Goal: Task Accomplishment & Management: Manage account settings

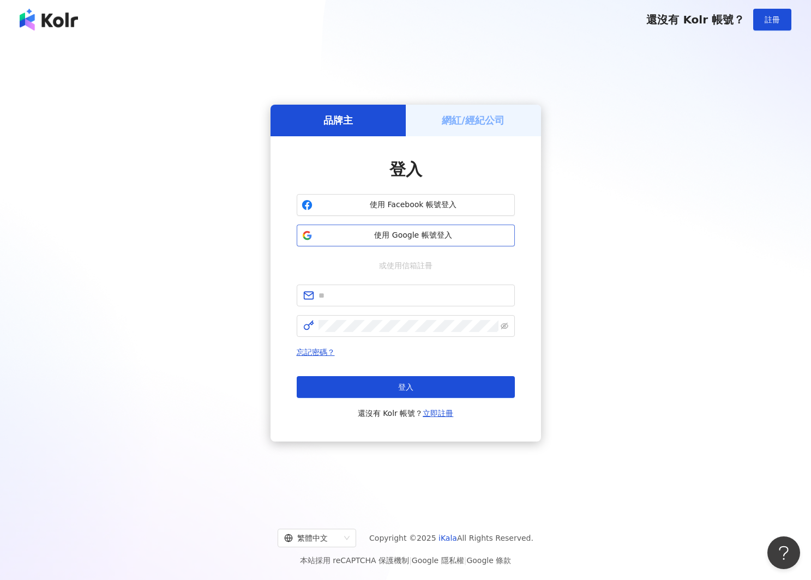
click at [356, 237] on span "使用 Google 帳號登入" at bounding box center [413, 235] width 193 height 11
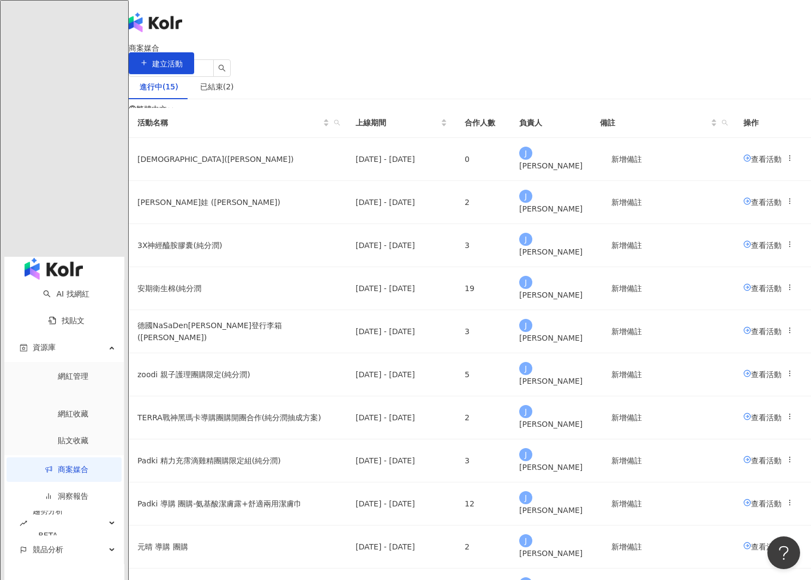
click at [158, 193] on icon at bounding box center [155, 197] width 8 height 8
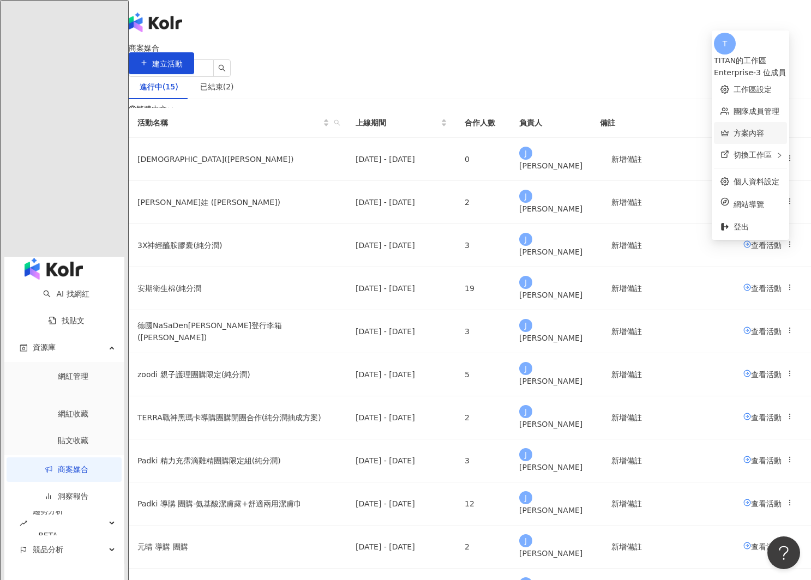
click at [734, 129] on link "方案內容" at bounding box center [749, 133] width 31 height 9
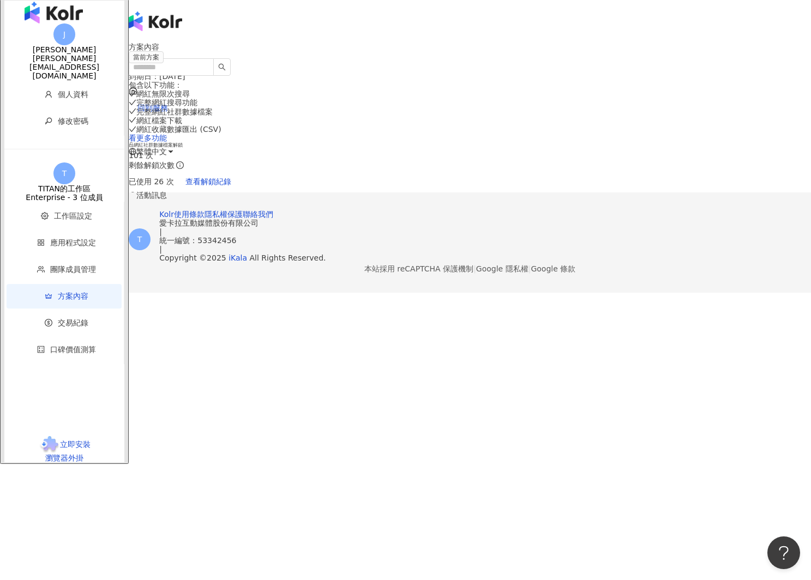
scroll to position [5, 0]
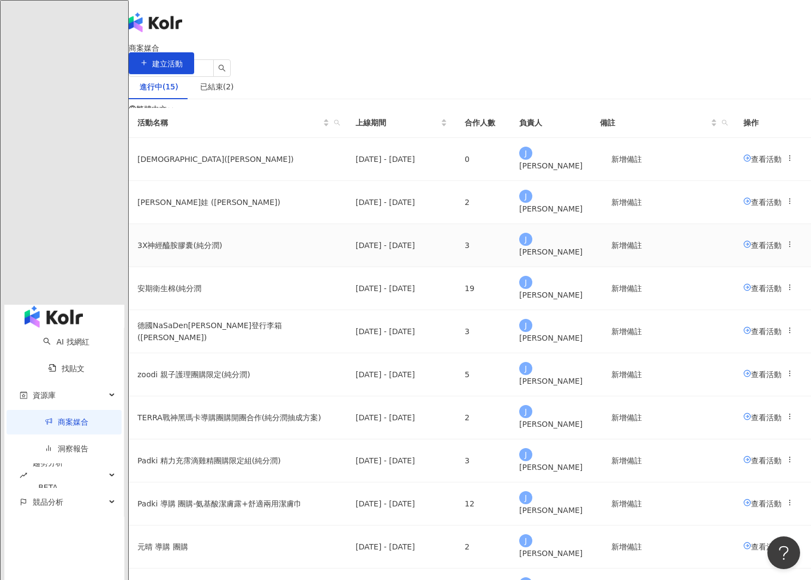
click at [743, 249] on span "查看活動" at bounding box center [762, 245] width 38 height 9
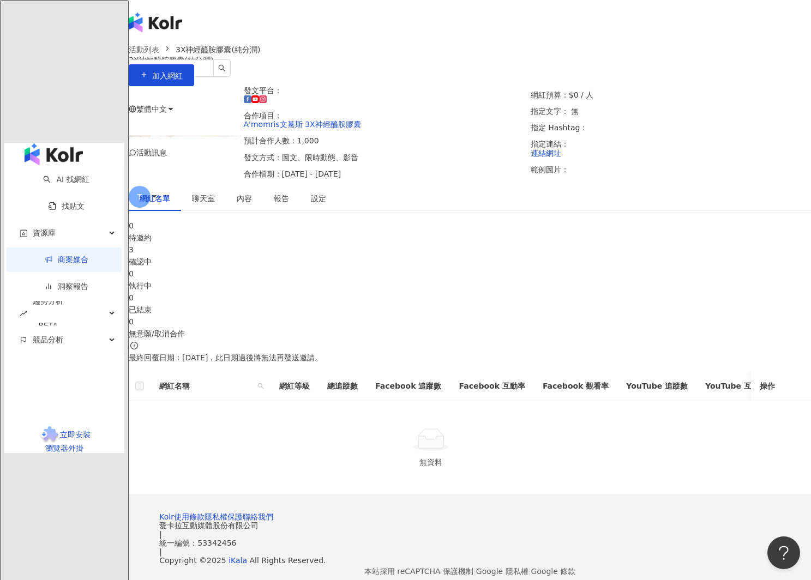
click at [343, 268] on div "確認中" at bounding box center [470, 262] width 682 height 12
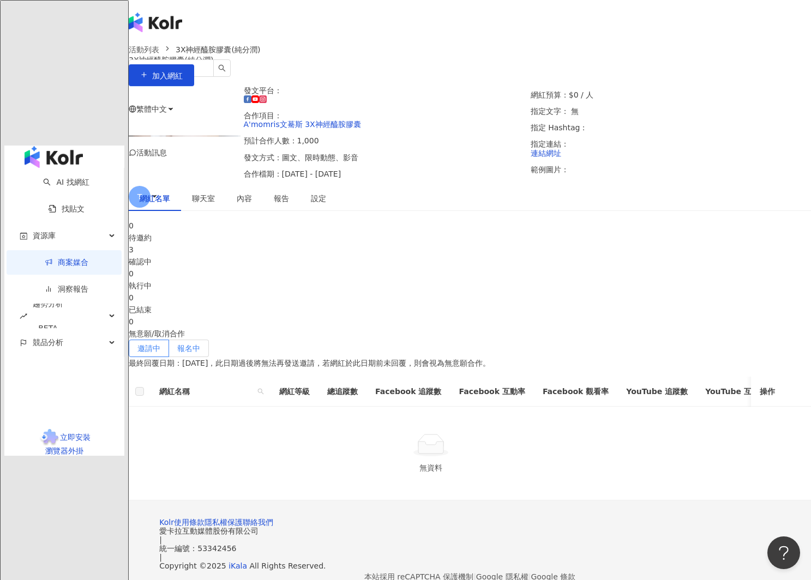
drag, startPoint x: 308, startPoint y: 281, endPoint x: 261, endPoint y: 352, distance: 85.0
click at [304, 256] on div "3" at bounding box center [470, 250] width 682 height 12
click at [209, 344] on label "報名中" at bounding box center [189, 348] width 40 height 17
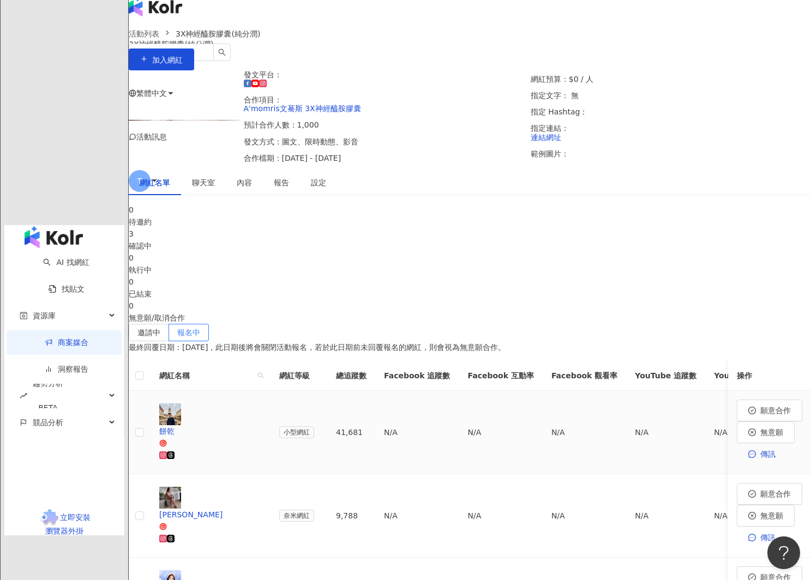
scroll to position [18, 0]
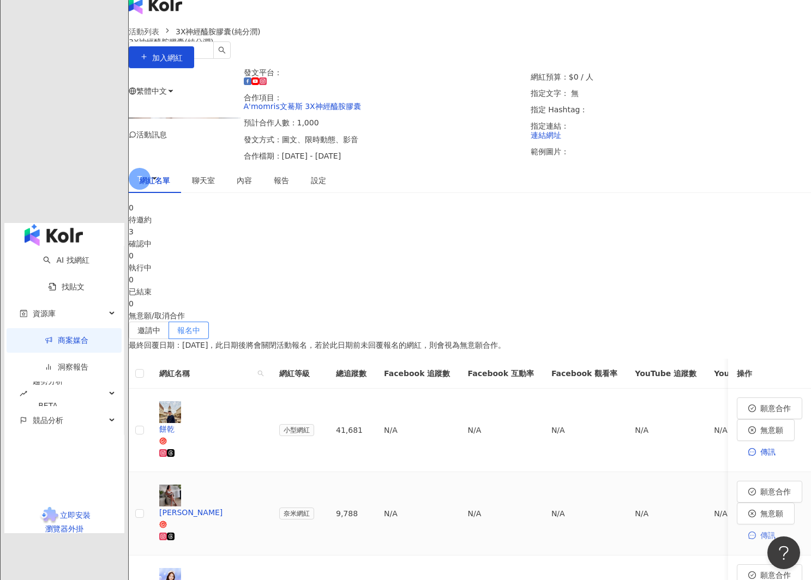
click at [760, 531] on span "傳訊" at bounding box center [767, 535] width 15 height 9
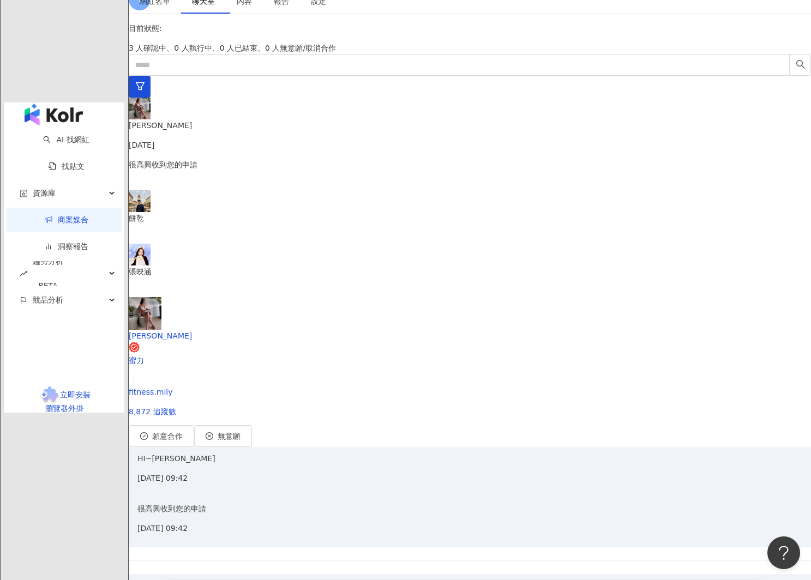
scroll to position [327, 0]
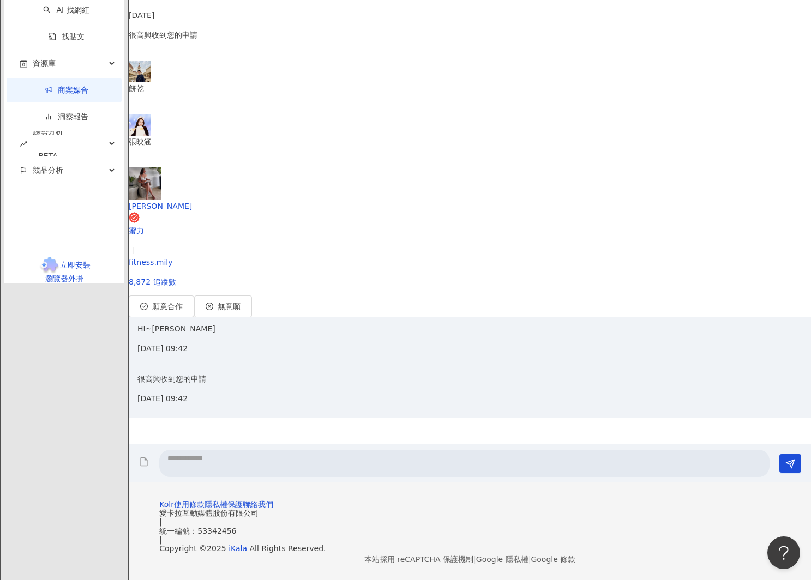
click at [428, 450] on textarea at bounding box center [464, 463] width 610 height 27
type textarea "*"
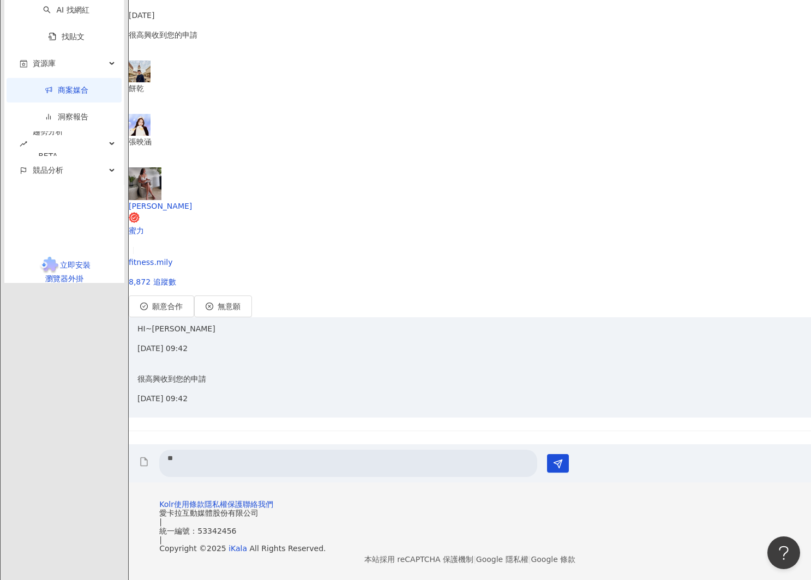
type textarea "*"
click at [537, 450] on textarea at bounding box center [348, 463] width 378 height 27
type textarea "*"
type textarea "**********"
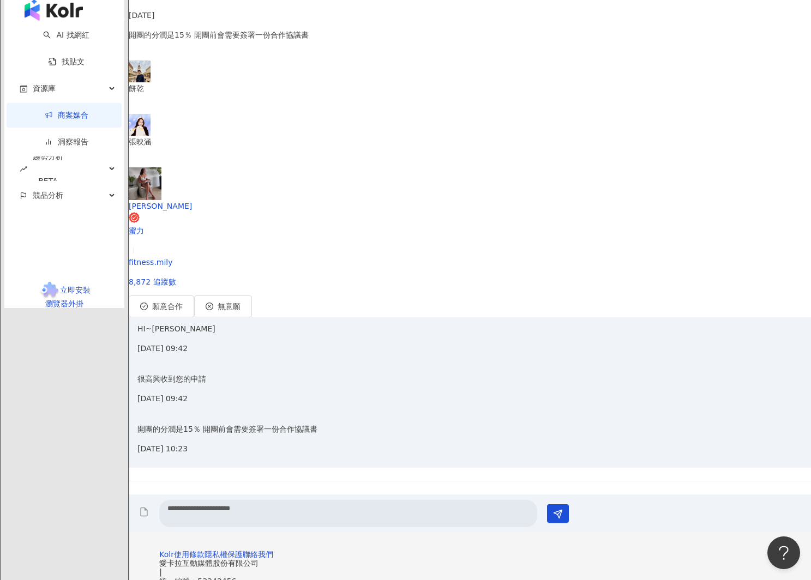
type textarea "**********"
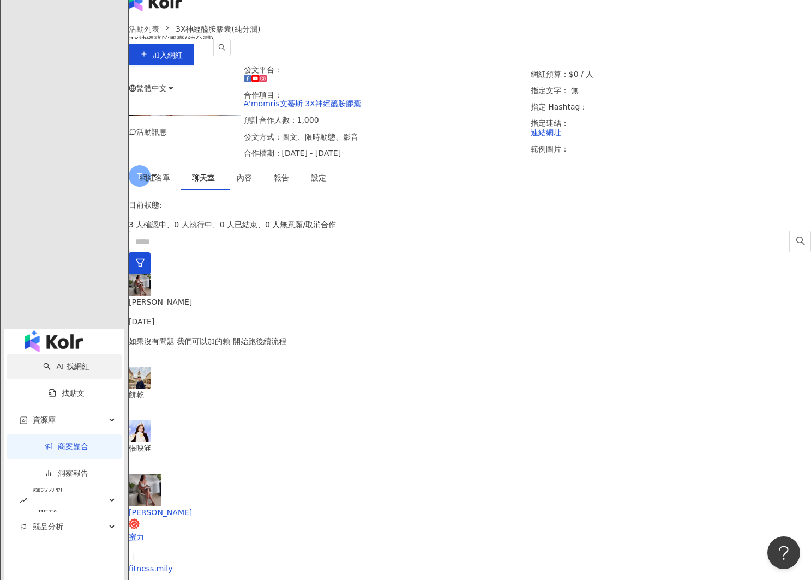
scroll to position [28, 0]
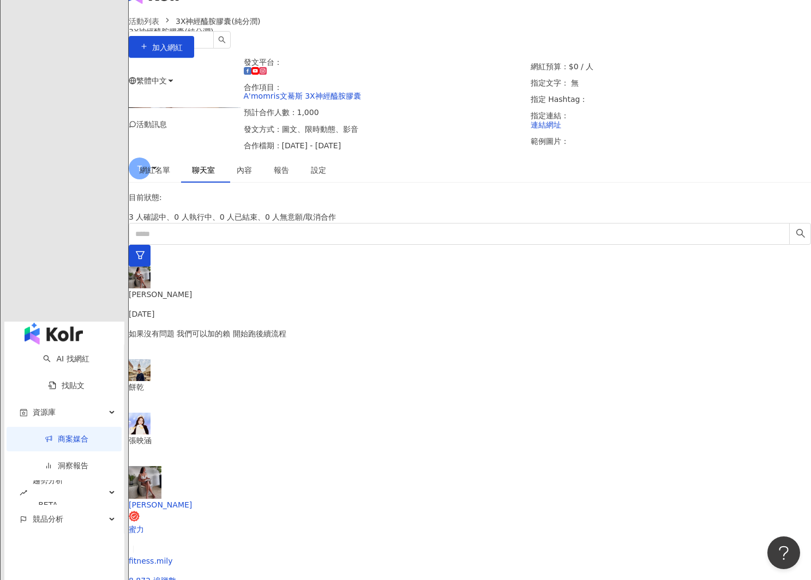
click at [45, 435] on link "商案媒合" at bounding box center [67, 439] width 44 height 9
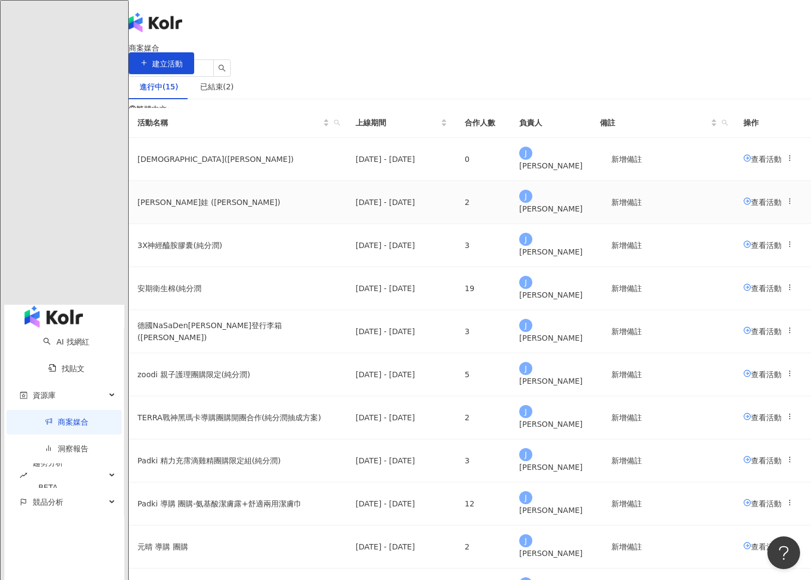
click at [743, 206] on span "查看活動" at bounding box center [762, 201] width 38 height 9
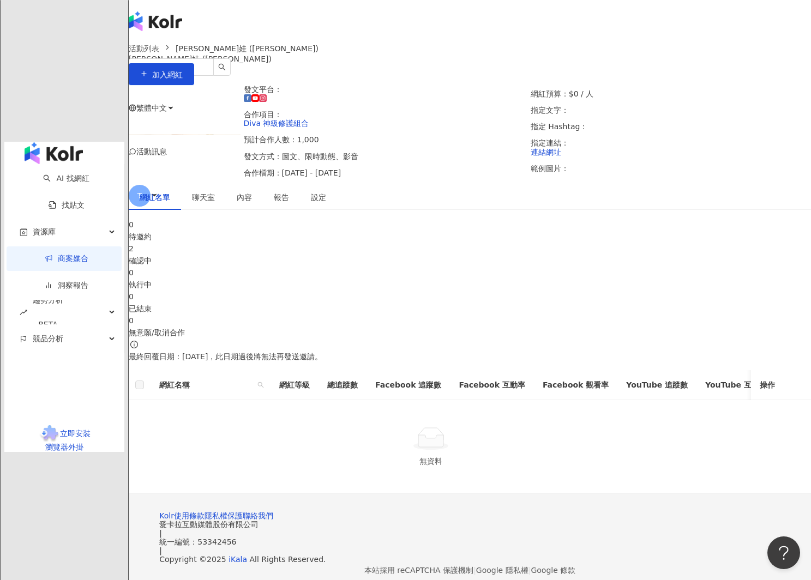
scroll to position [2, 0]
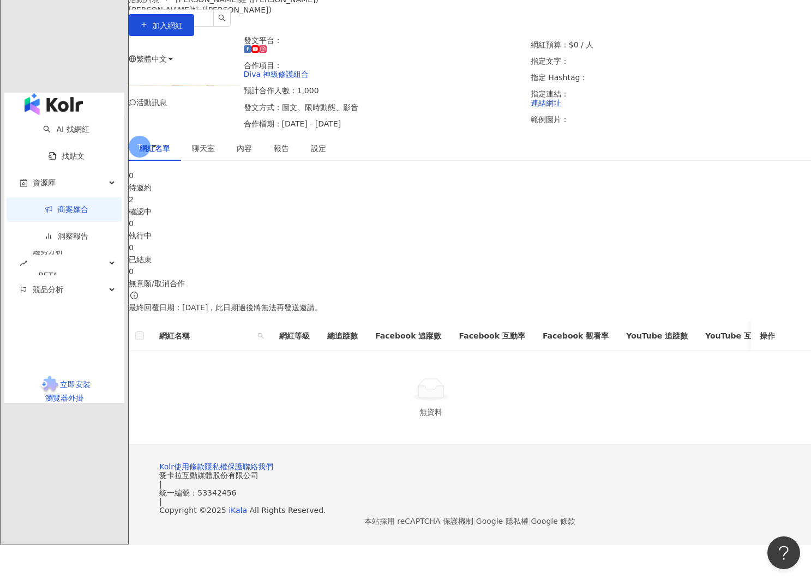
click at [320, 215] on div "確認中" at bounding box center [470, 212] width 682 height 12
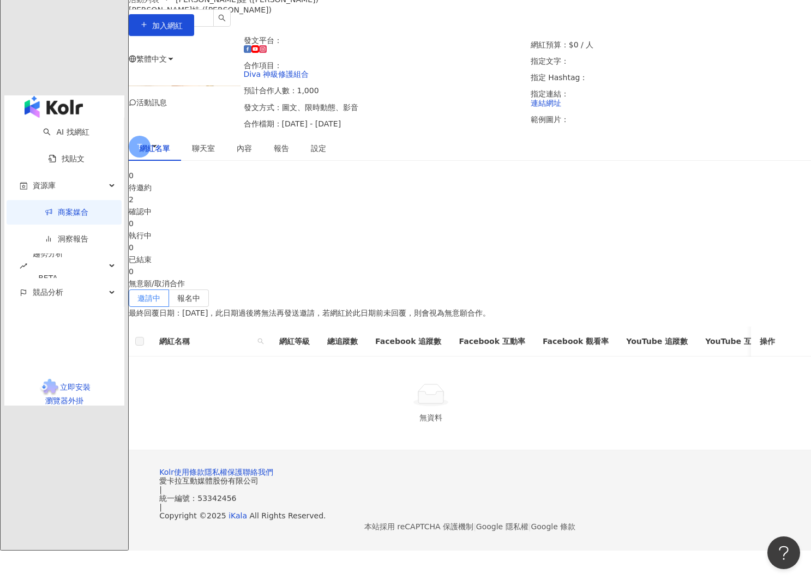
click at [309, 217] on div "確認中" at bounding box center [470, 212] width 682 height 12
click at [248, 290] on div "邀請中 報名中 最終回覆日期：2025/9/30，此日期過後將無法再發送邀請，若網紅於此日期前未回覆，則會視為無意願合作。 網紅名稱 網紅等級 總追蹤數 Fa…" at bounding box center [470, 370] width 682 height 161
click at [200, 294] on span "報名中" at bounding box center [188, 298] width 23 height 9
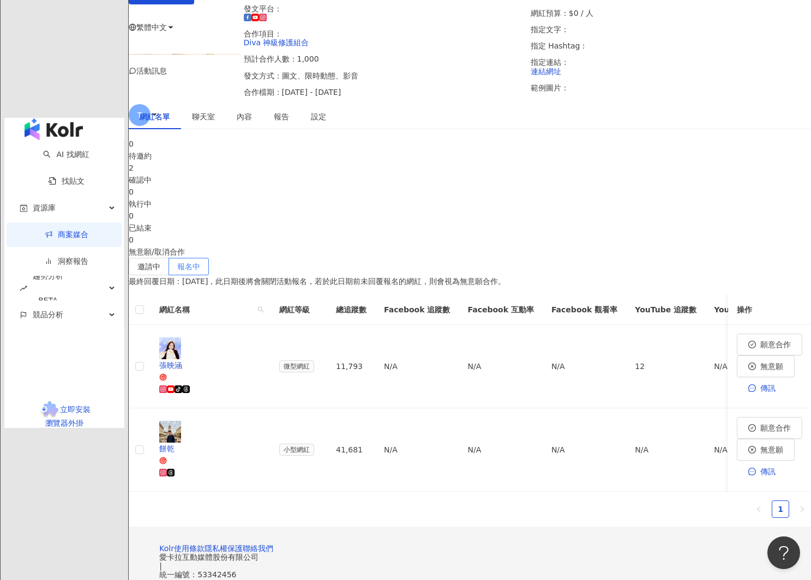
click at [48, 230] on link "商案媒合" at bounding box center [67, 234] width 44 height 9
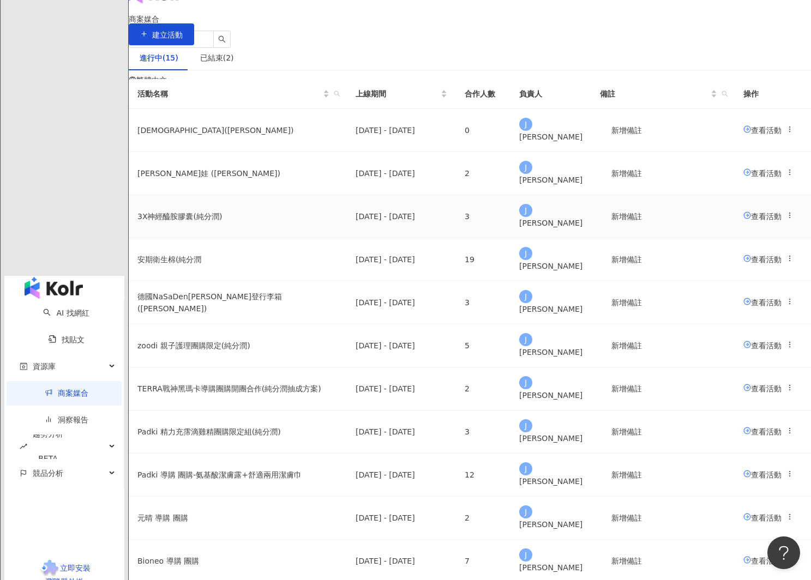
scroll to position [28, 0]
click at [743, 264] on span "查看活動" at bounding box center [762, 259] width 38 height 9
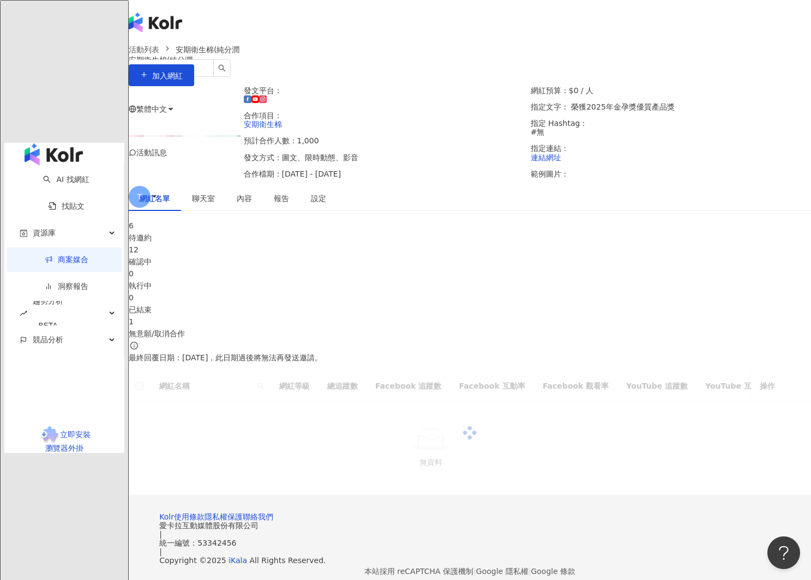
click at [223, 244] on div "待邀約" at bounding box center [470, 238] width 682 height 12
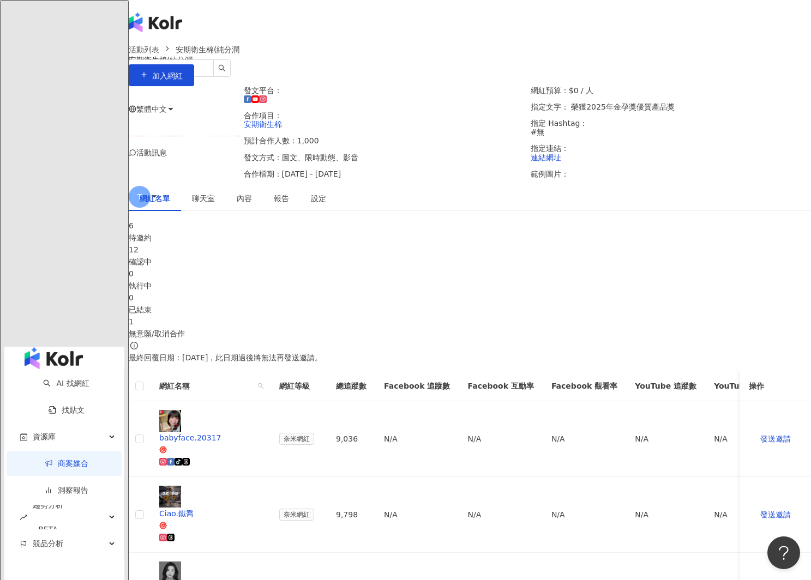
click at [313, 268] on div "12 確認中" at bounding box center [470, 256] width 682 height 24
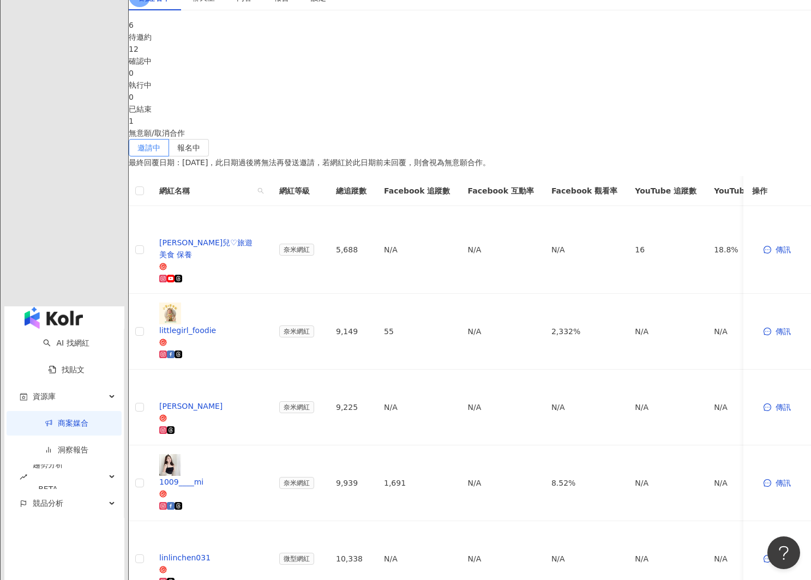
scroll to position [191, 0]
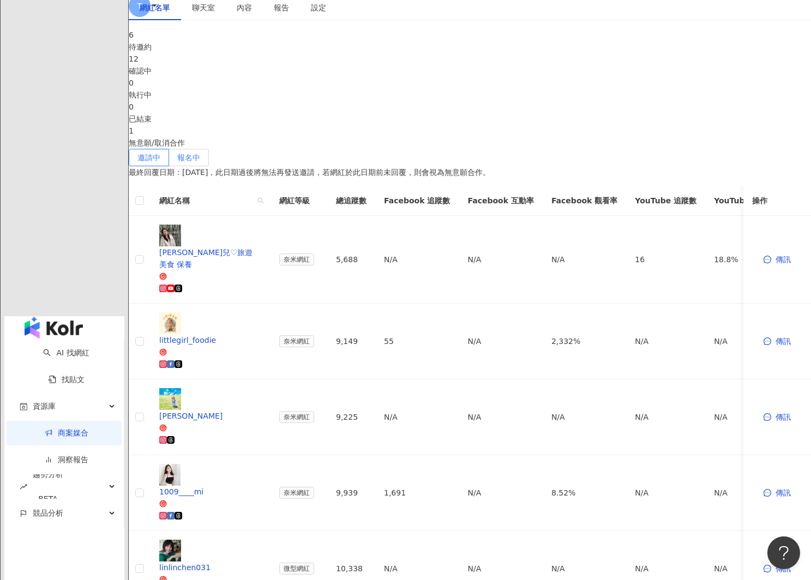
click at [200, 153] on span "報名中" at bounding box center [188, 157] width 23 height 9
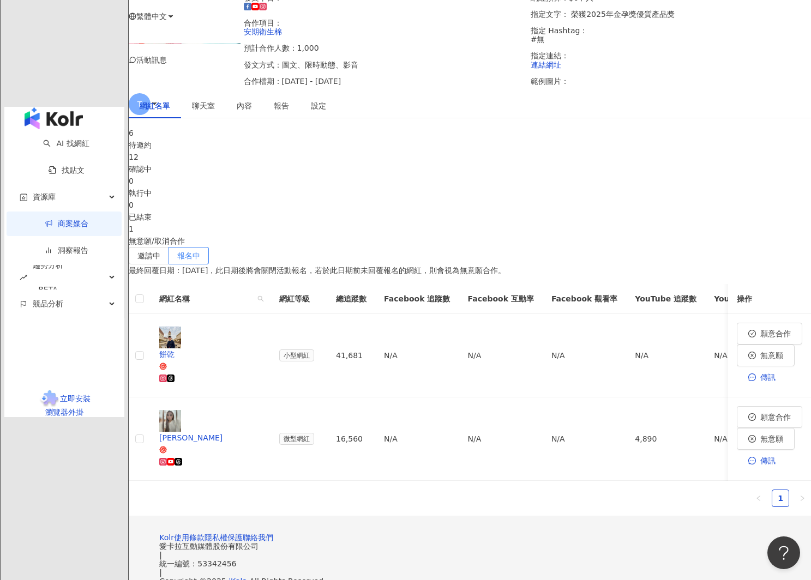
scroll to position [118, 0]
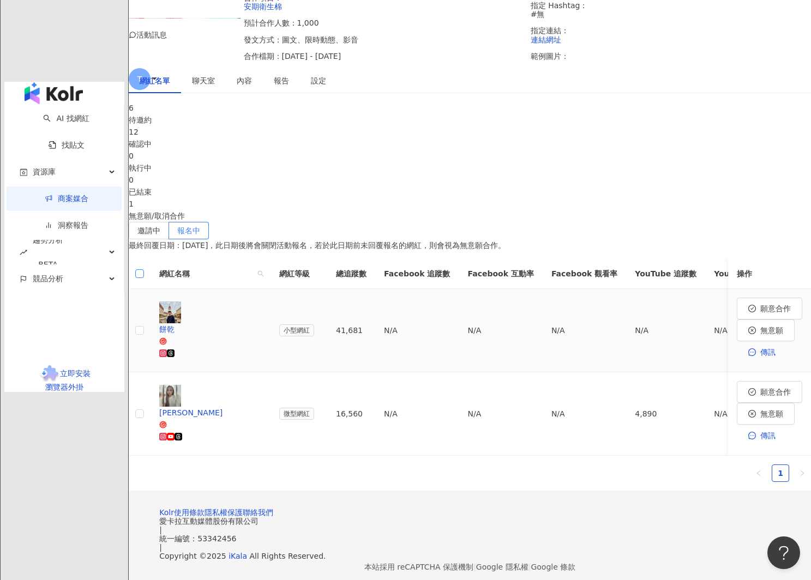
click at [144, 337] on label at bounding box center [139, 331] width 9 height 12
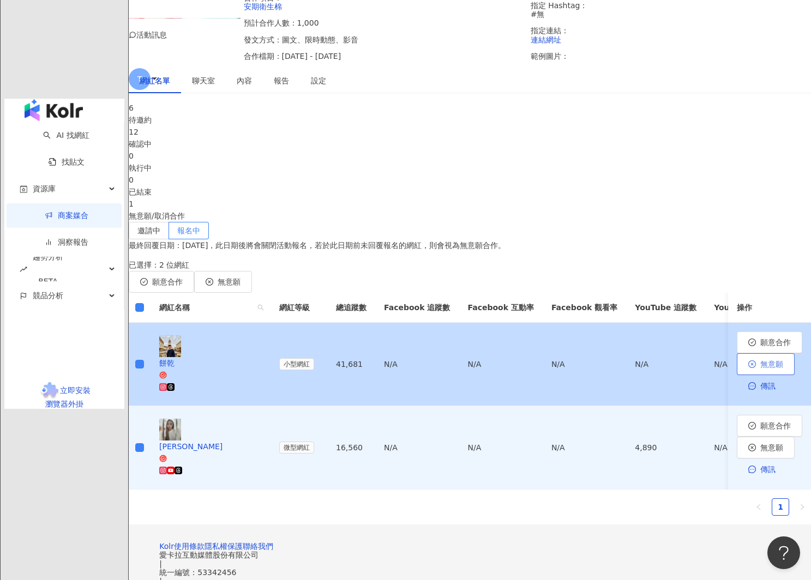
click at [737, 375] on button "無意願" at bounding box center [766, 364] width 58 height 22
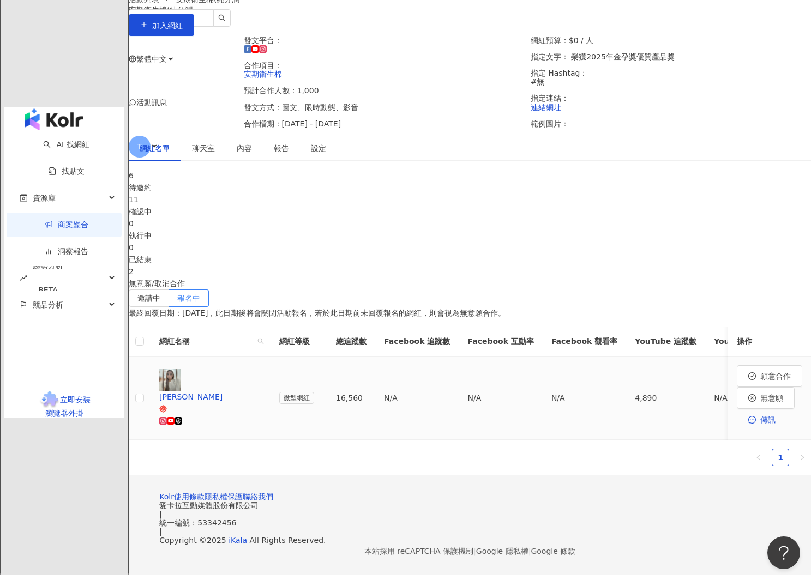
scroll to position [76, 0]
click at [760, 394] on span "無意願" at bounding box center [771, 398] width 23 height 9
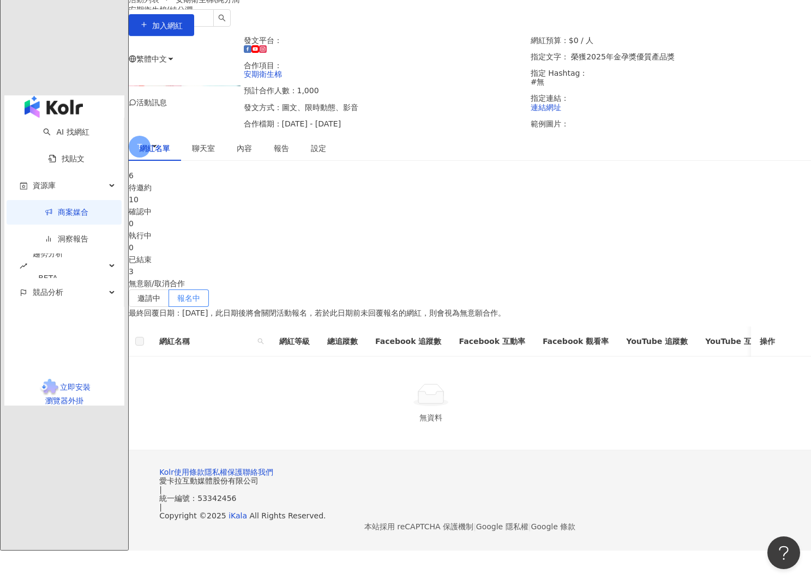
click at [187, 194] on div "待邀約" at bounding box center [470, 188] width 682 height 12
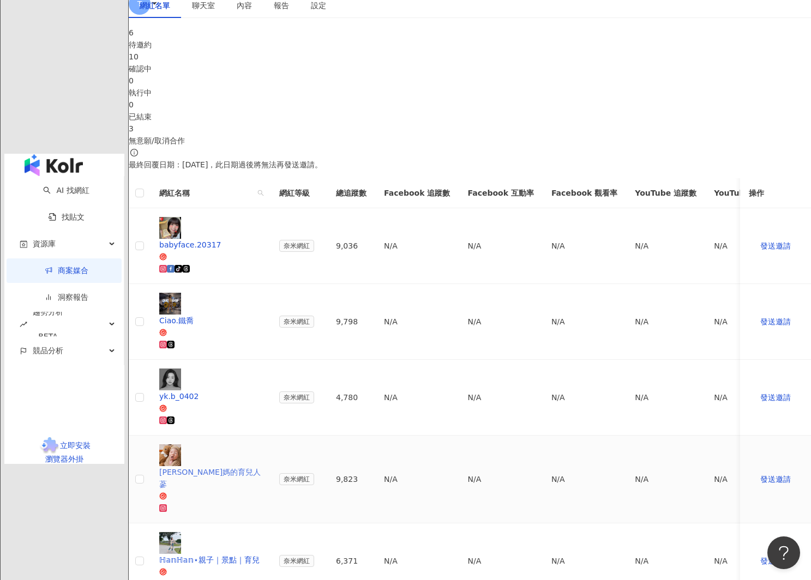
scroll to position [194, 0]
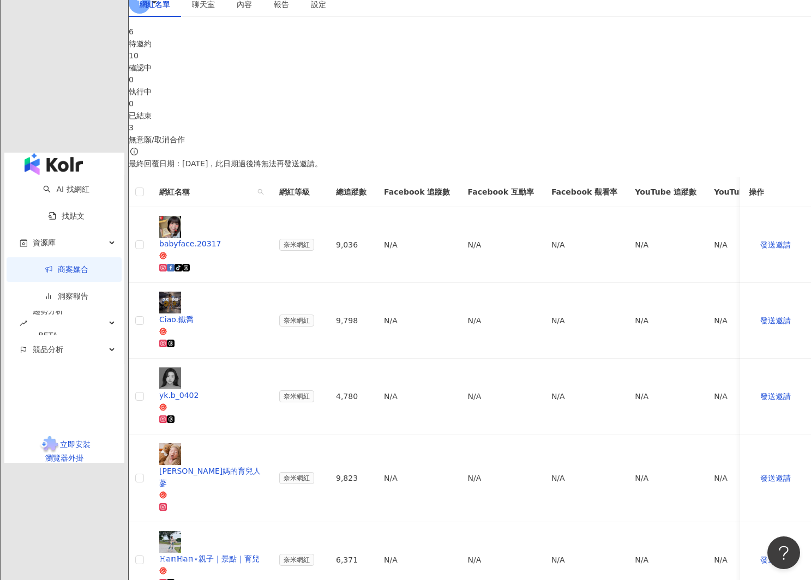
click at [51, 265] on link "商案媒合" at bounding box center [67, 269] width 44 height 9
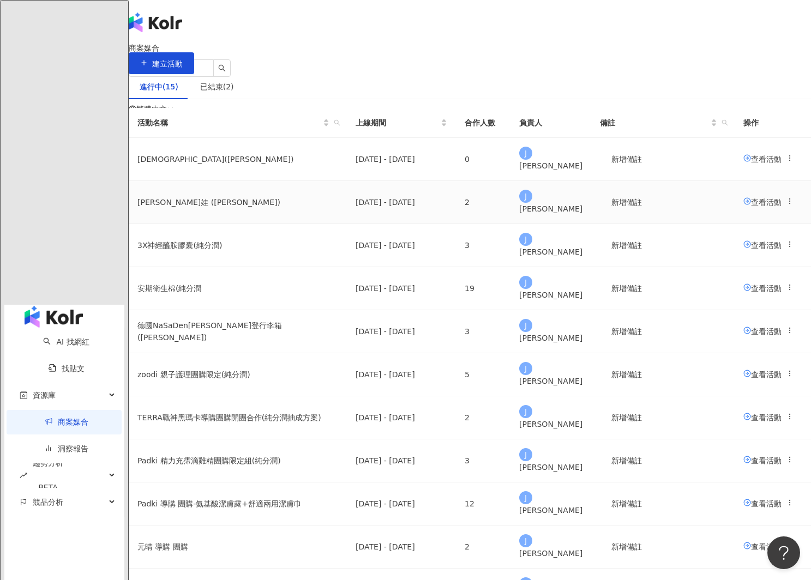
click at [743, 206] on span "查看活動" at bounding box center [762, 201] width 38 height 9
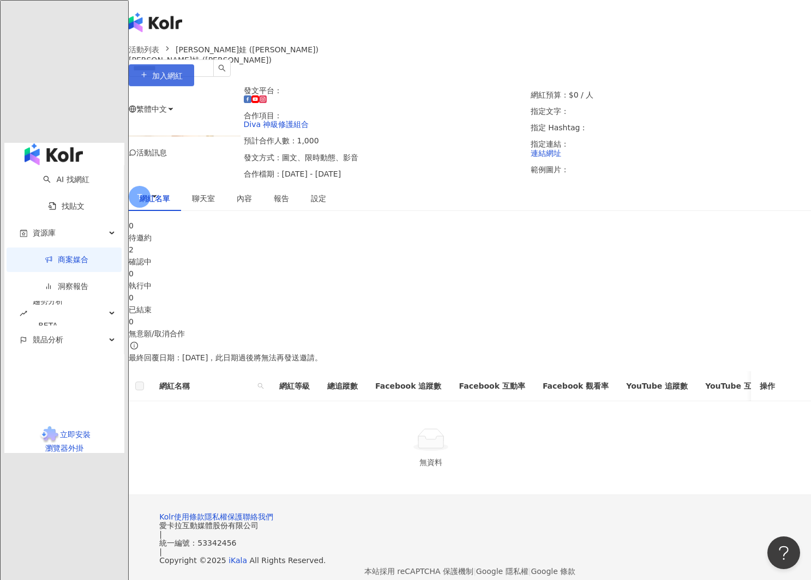
click at [183, 80] on span "加入網紅" at bounding box center [167, 75] width 31 height 9
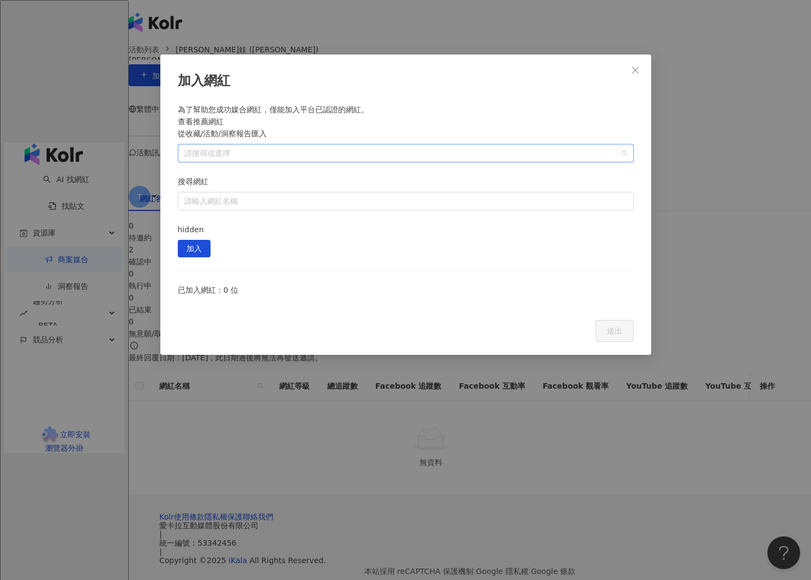
click at [363, 154] on div at bounding box center [400, 153] width 440 height 8
click at [193, 178] on span at bounding box center [188, 177] width 17 height 17
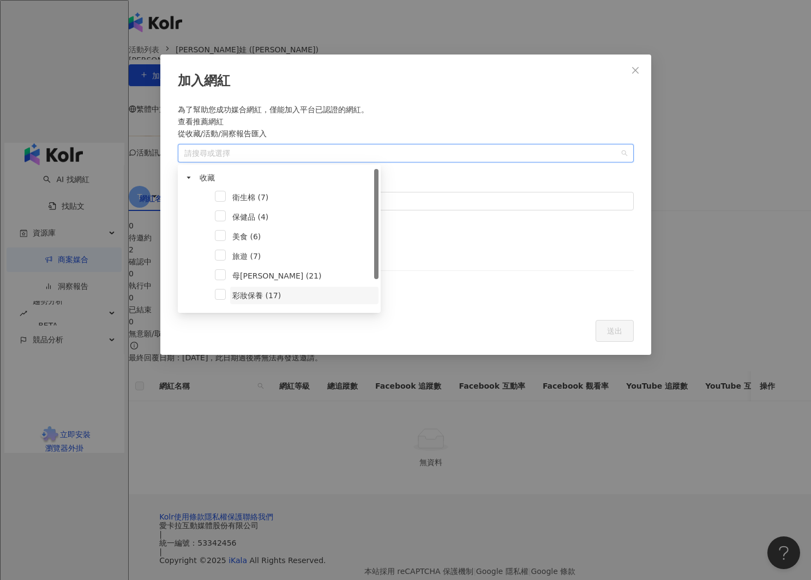
click at [271, 292] on span "彩妝保養 (17)" at bounding box center [256, 295] width 49 height 9
click at [211, 240] on button "加入" at bounding box center [194, 248] width 33 height 17
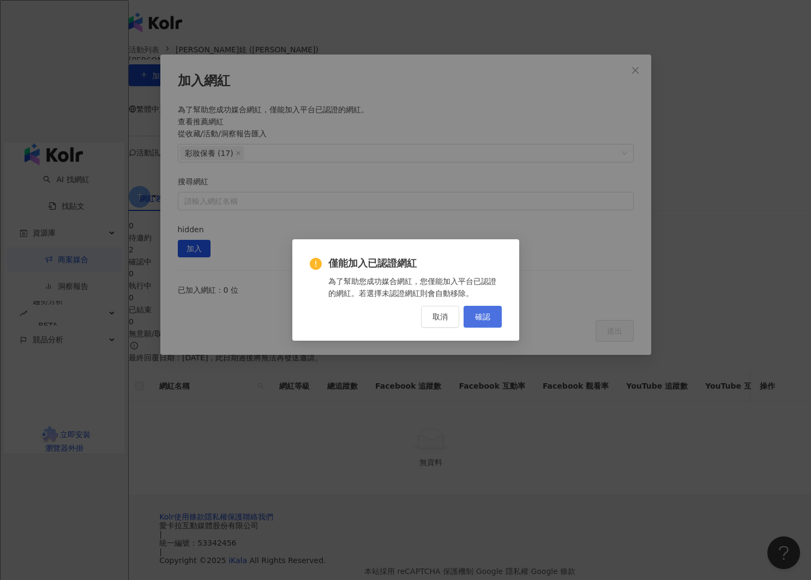
click at [478, 320] on span "確認" at bounding box center [482, 317] width 15 height 9
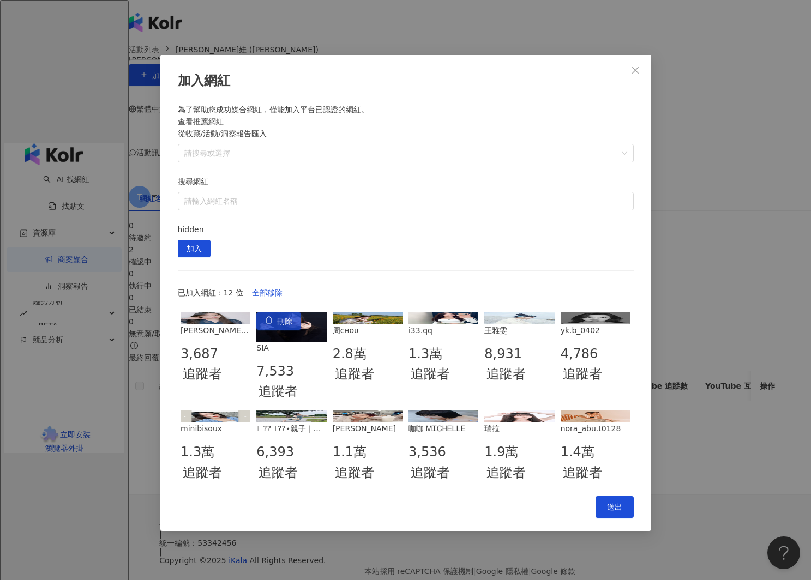
click at [292, 313] on span "刪除" at bounding box center [284, 321] width 15 height 17
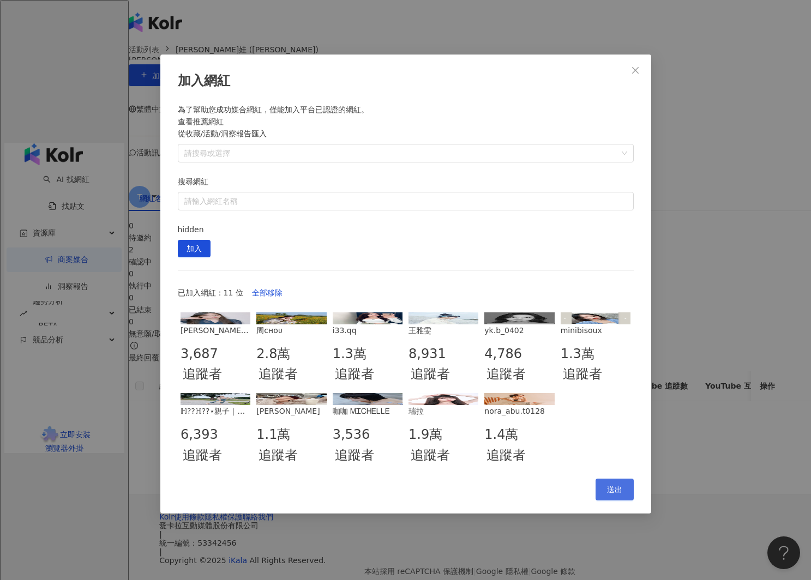
click at [613, 485] on span "送出" at bounding box center [614, 489] width 15 height 9
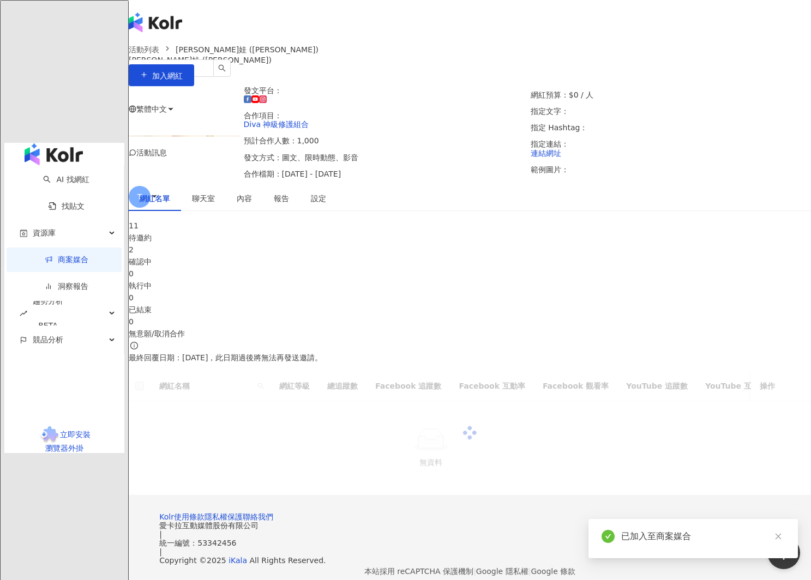
click at [295, 268] on div "確認中" at bounding box center [470, 262] width 682 height 12
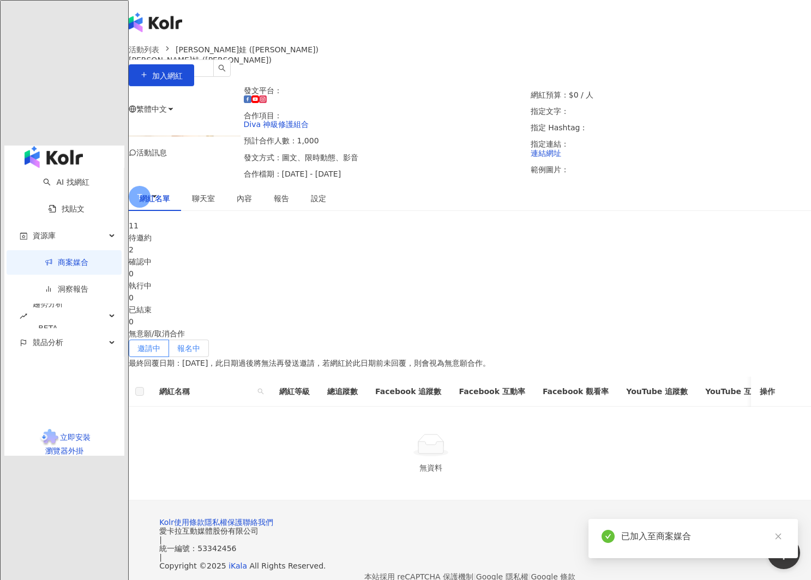
click at [209, 340] on label "報名中" at bounding box center [189, 348] width 40 height 17
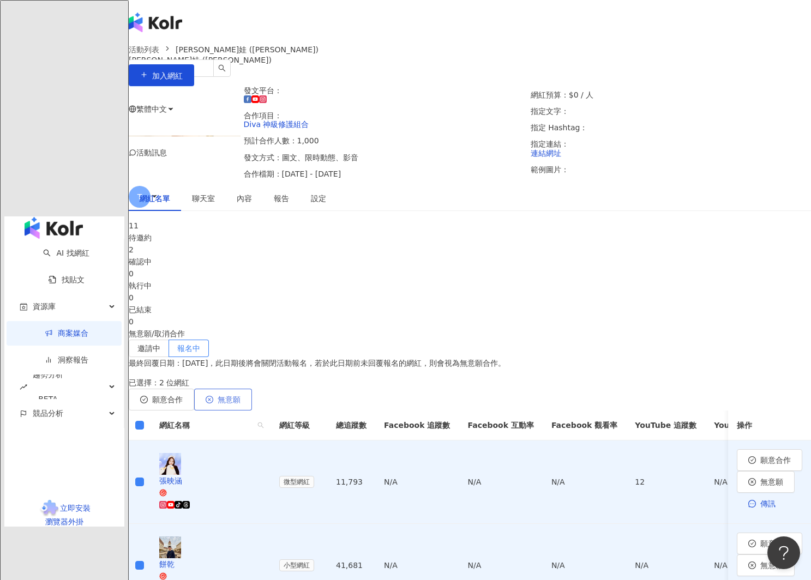
click at [241, 404] on span "無意願" at bounding box center [229, 399] width 23 height 9
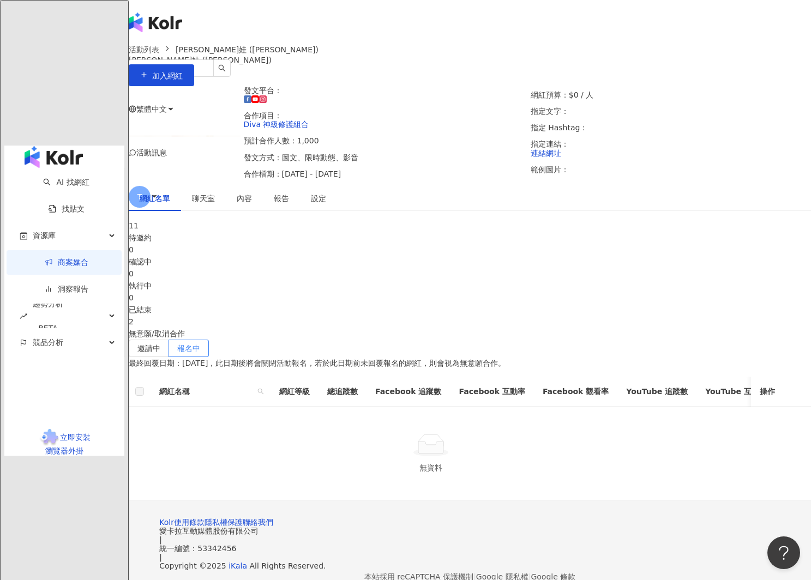
click at [191, 232] on div "11" at bounding box center [470, 226] width 682 height 12
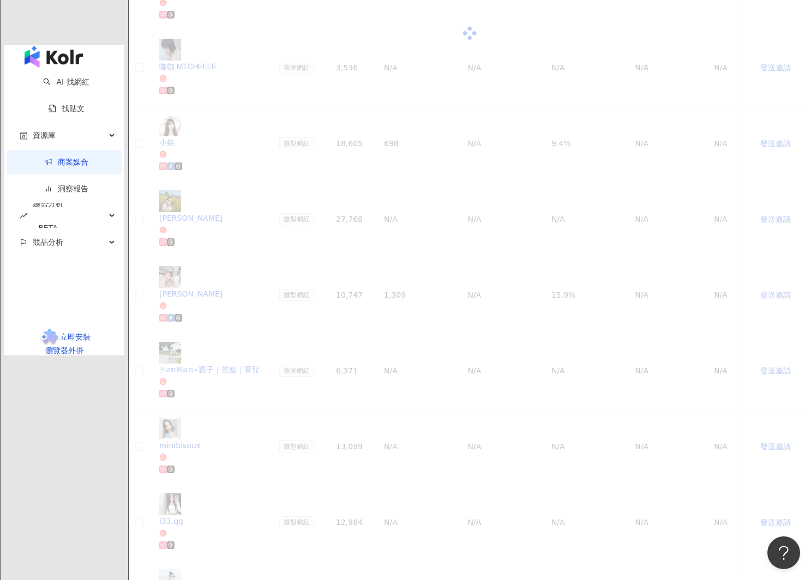
scroll to position [69, 0]
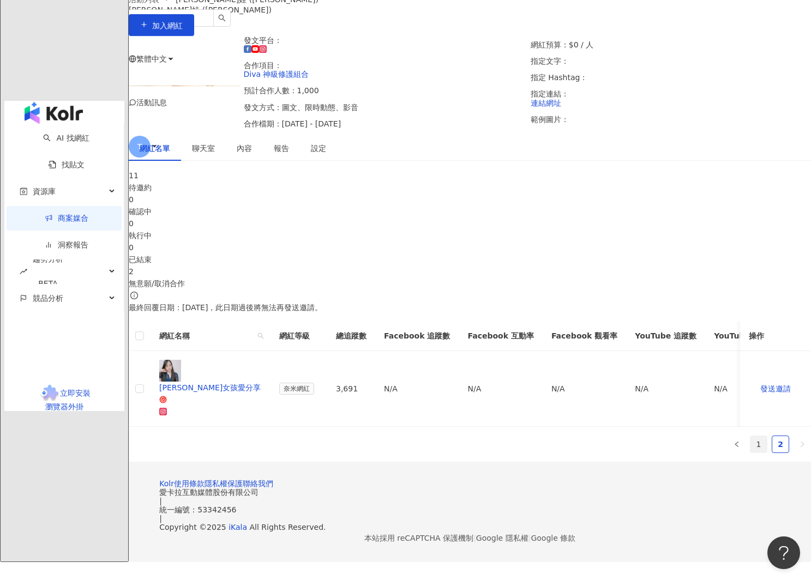
click at [750, 436] on link "1" at bounding box center [758, 444] width 16 height 16
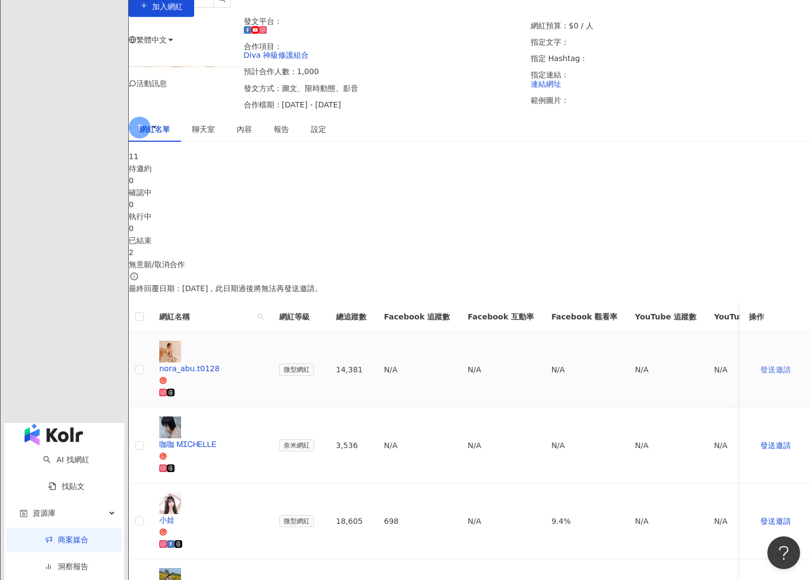
click at [760, 374] on span "發送邀請" at bounding box center [775, 369] width 31 height 9
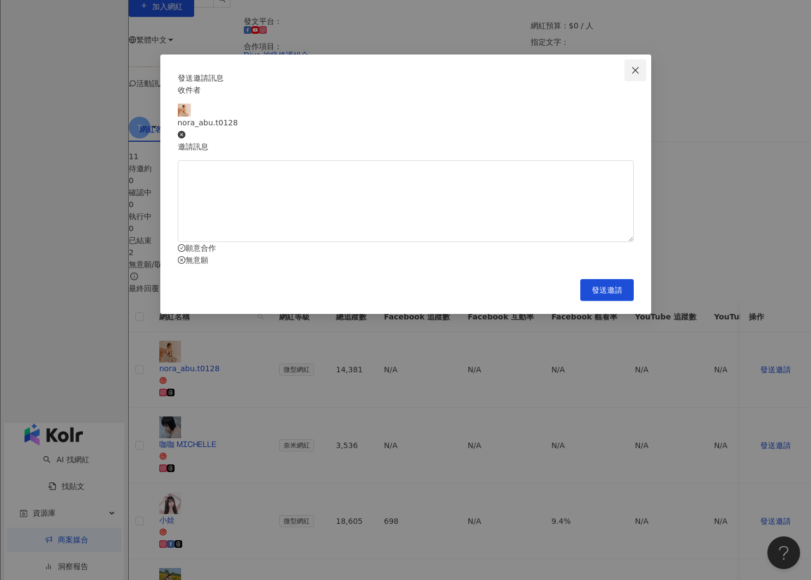
click at [632, 70] on icon "close" at bounding box center [635, 70] width 9 height 9
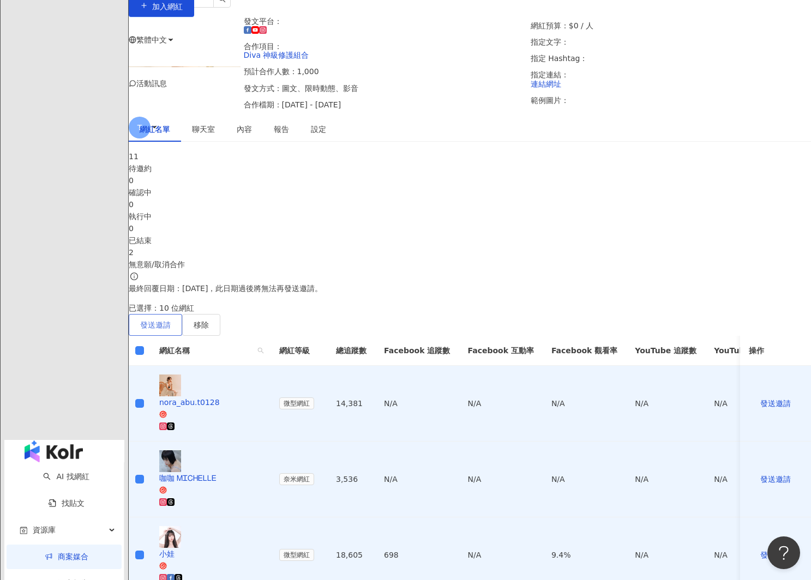
click at [171, 327] on span "發送邀請" at bounding box center [155, 325] width 31 height 9
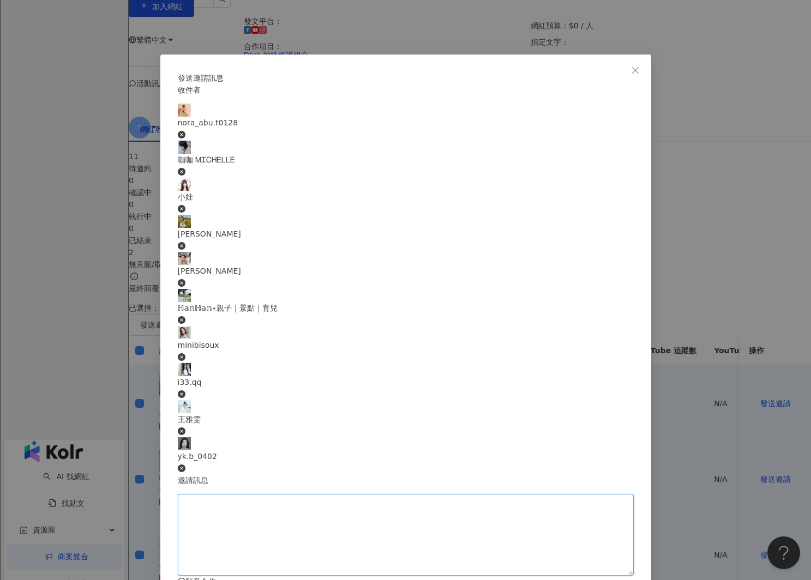
click at [247, 494] on textarea at bounding box center [406, 535] width 456 height 82
type textarea "*"
type textarea "***"
click at [634, 72] on icon "close" at bounding box center [635, 70] width 9 height 9
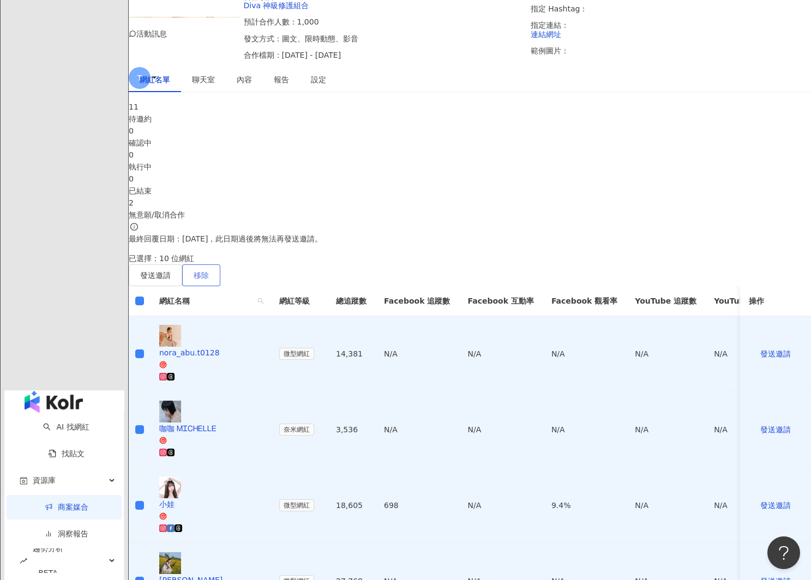
scroll to position [117, 0]
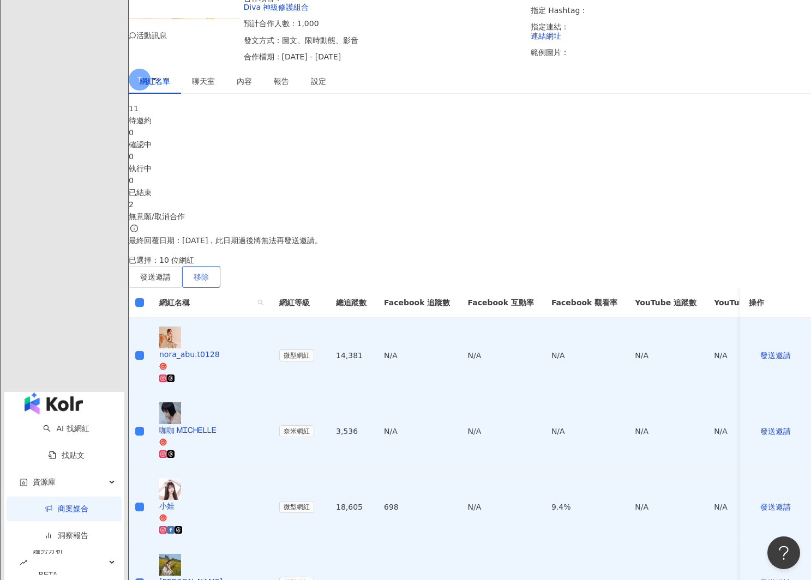
click at [220, 274] on button "移除" at bounding box center [201, 277] width 38 height 22
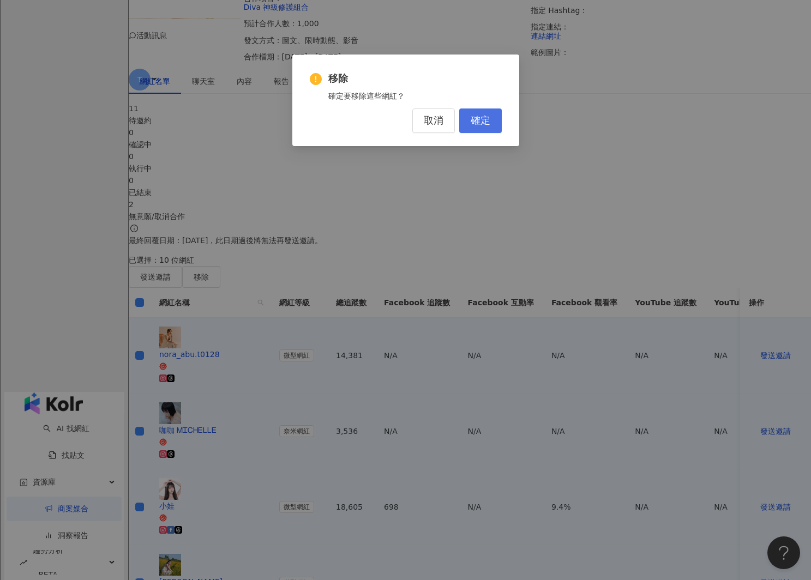
click at [489, 118] on span "確定" at bounding box center [481, 121] width 20 height 12
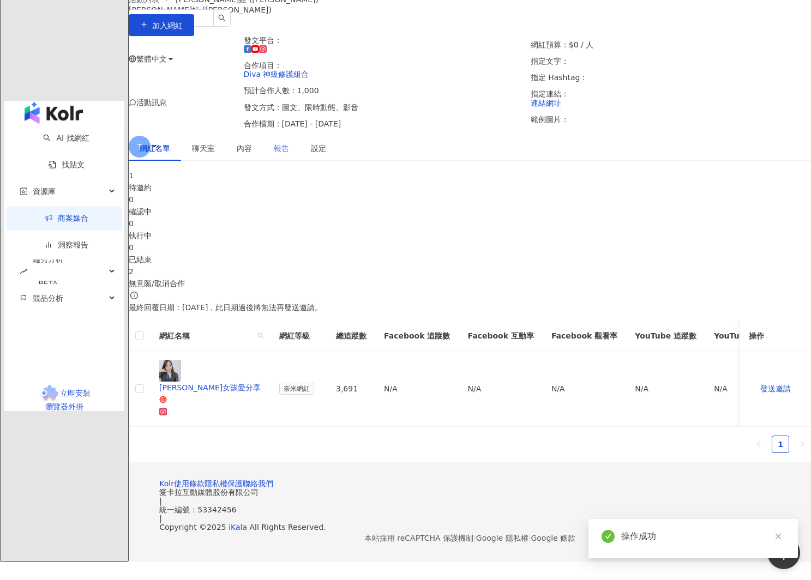
scroll to position [69, 0]
click at [151, 346] on th at bounding box center [140, 336] width 22 height 30
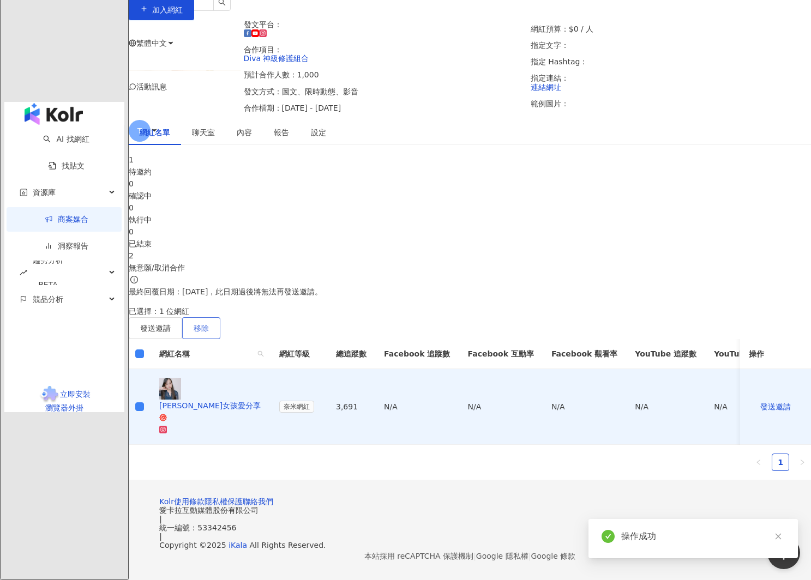
click at [220, 333] on button "移除" at bounding box center [201, 328] width 38 height 22
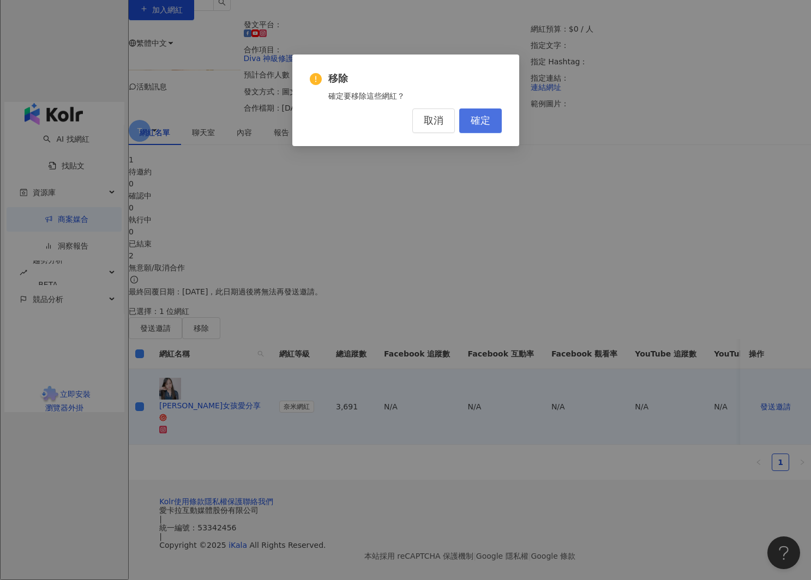
click at [489, 121] on span "確定" at bounding box center [481, 121] width 20 height 12
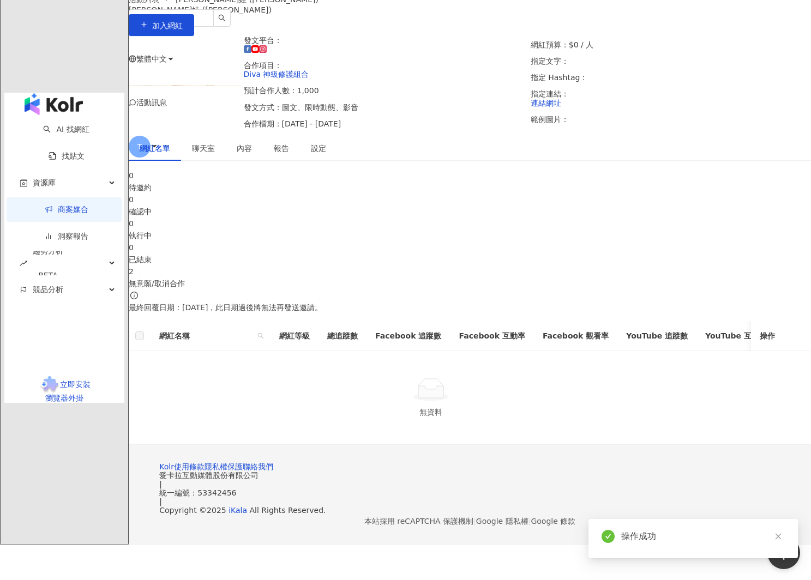
click at [56, 205] on link "商案媒合" at bounding box center [67, 209] width 44 height 9
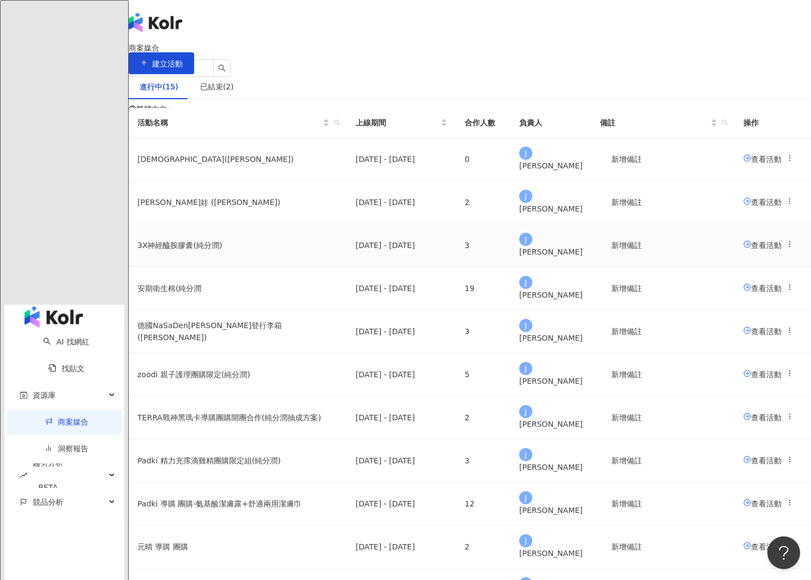
click at [743, 249] on span "查看活動" at bounding box center [762, 245] width 38 height 9
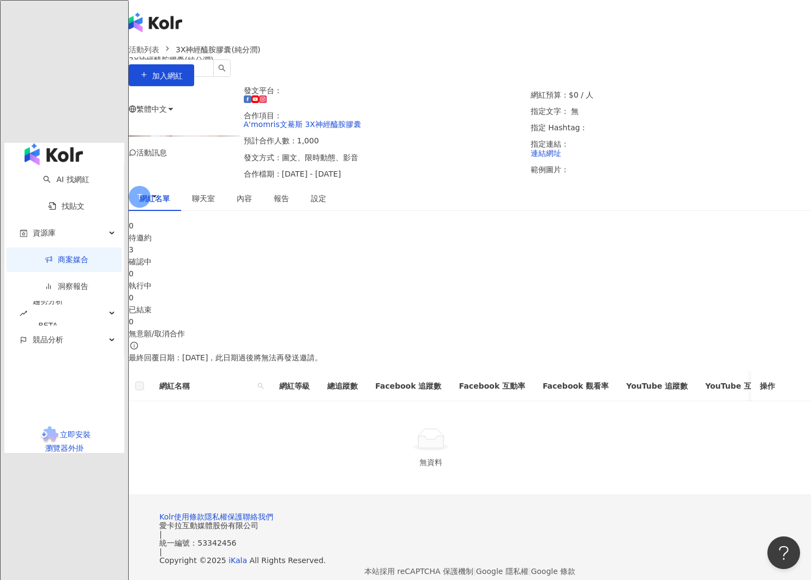
click at [317, 256] on div "3" at bounding box center [470, 250] width 682 height 12
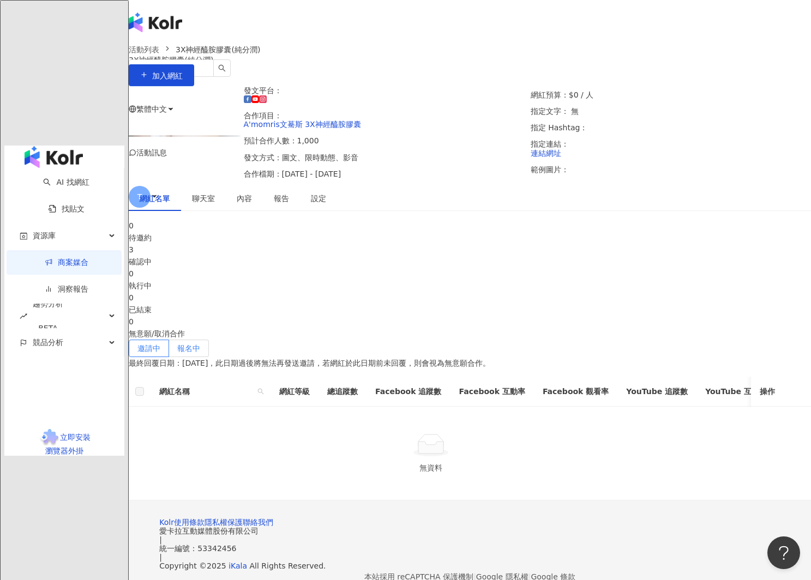
click at [200, 344] on span "報名中" at bounding box center [188, 348] width 23 height 9
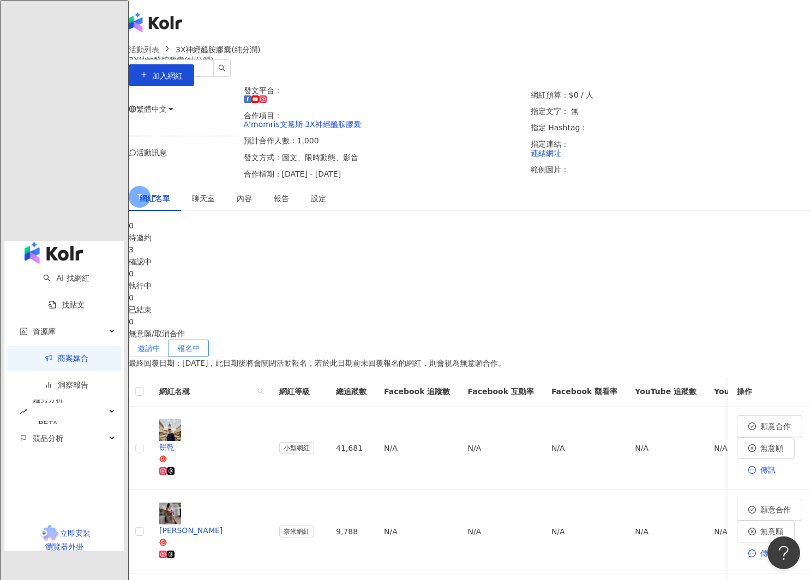
click at [169, 347] on label "邀請中" at bounding box center [149, 348] width 40 height 17
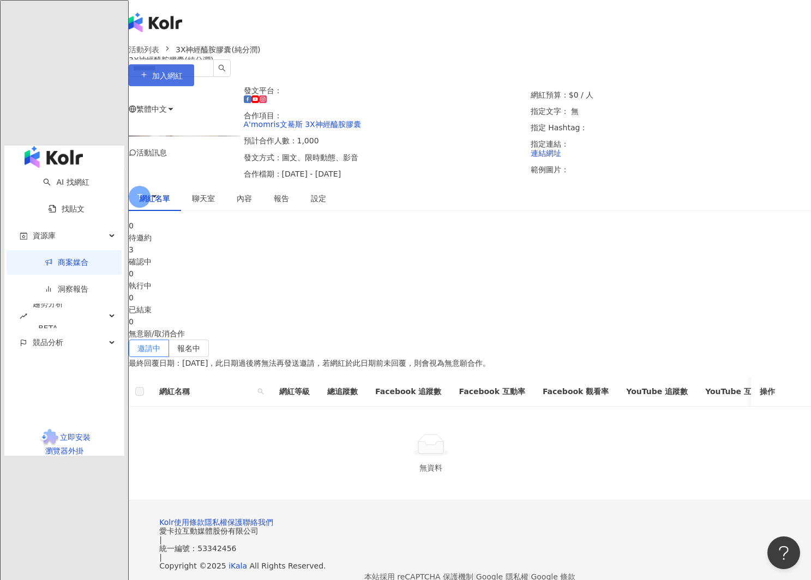
click at [194, 86] on button "加入網紅" at bounding box center [161, 75] width 65 height 22
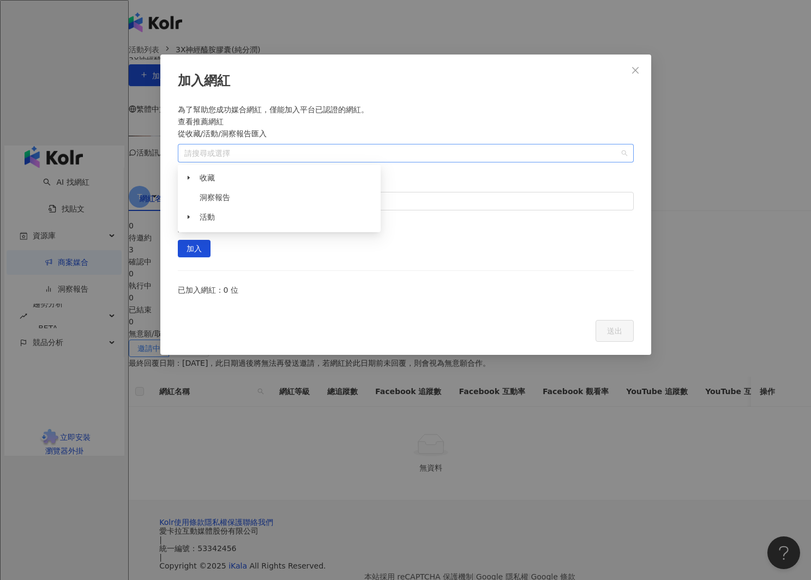
click at [295, 154] on div at bounding box center [400, 153] width 440 height 8
click at [189, 178] on icon "caret-down" at bounding box center [189, 178] width 2 height 4
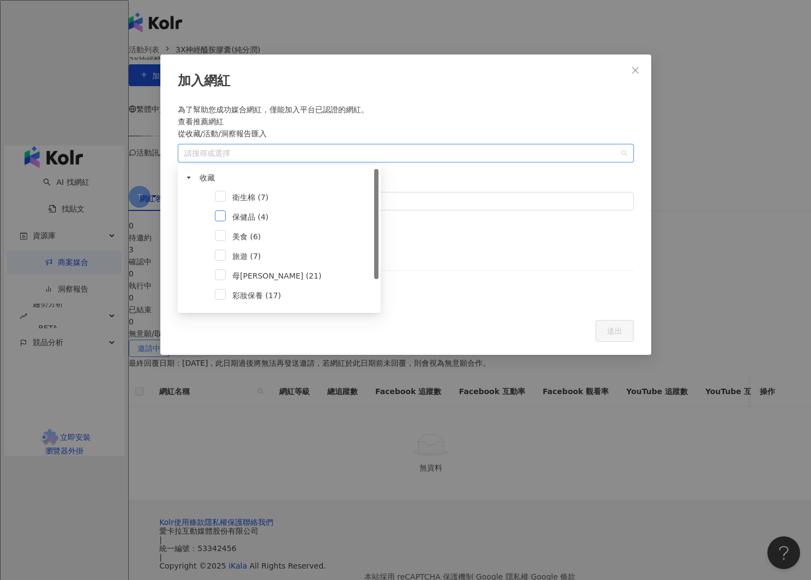
click at [223, 216] on span at bounding box center [220, 216] width 11 height 11
click at [202, 241] on span "加入" at bounding box center [194, 249] width 15 height 17
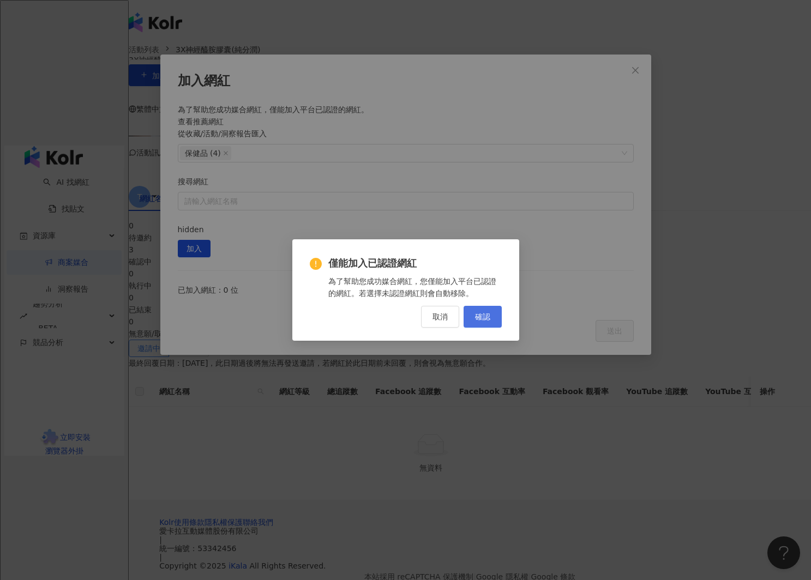
click at [485, 316] on span "確認" at bounding box center [482, 317] width 15 height 9
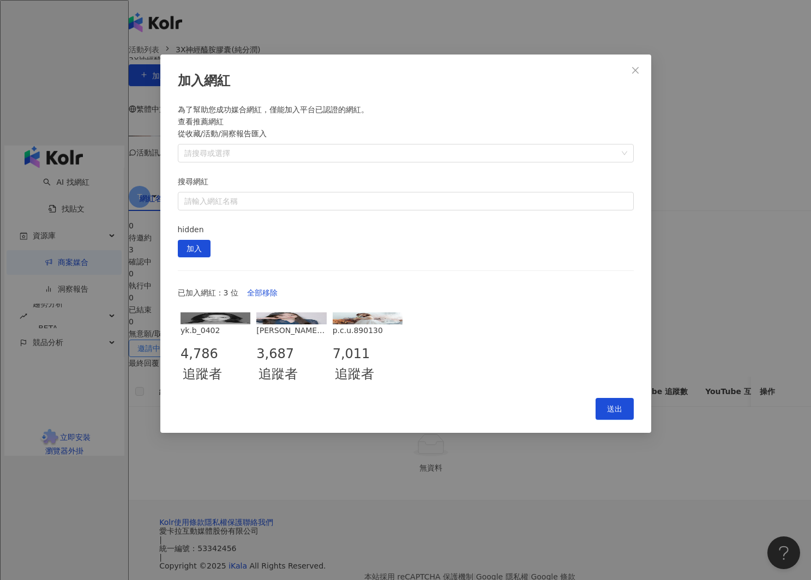
drag, startPoint x: 617, startPoint y: 356, endPoint x: 575, endPoint y: 343, distance: 44.5
click at [617, 405] on span "送出" at bounding box center [614, 409] width 15 height 9
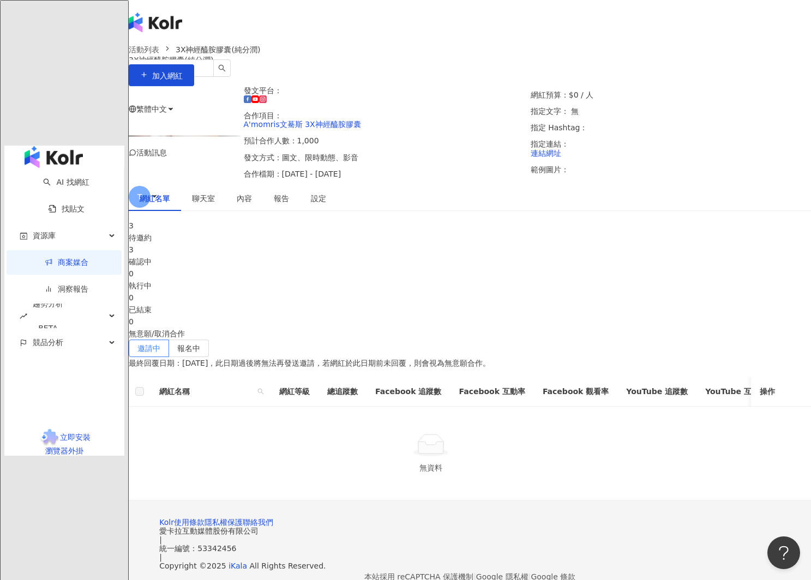
click at [221, 232] on div "3" at bounding box center [470, 226] width 682 height 12
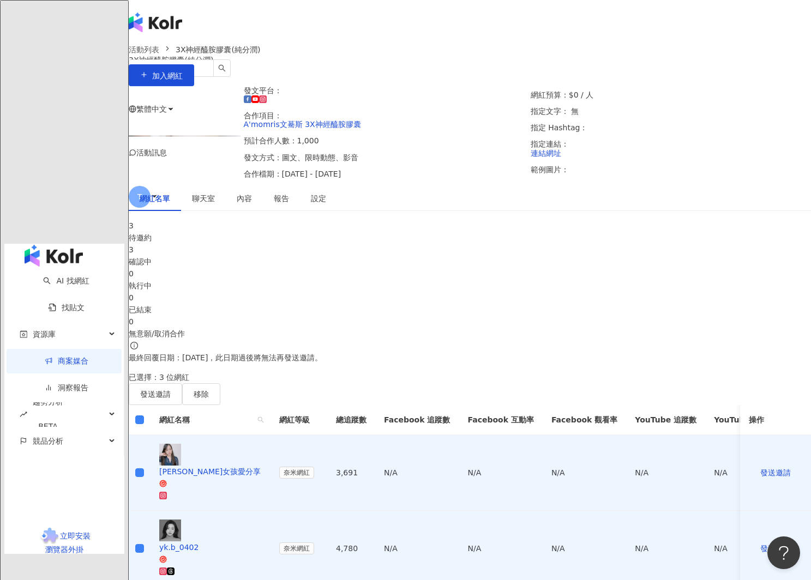
scroll to position [202, 0]
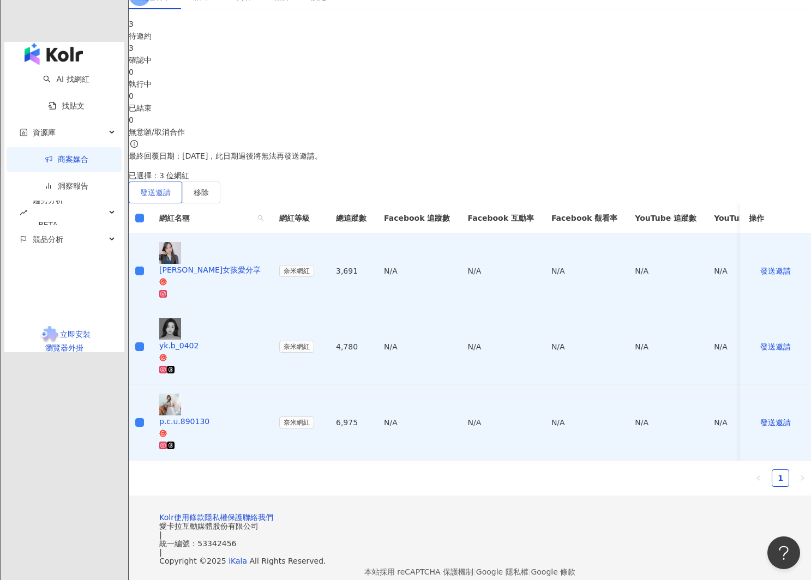
click at [171, 194] on span "發送邀請" at bounding box center [155, 192] width 31 height 9
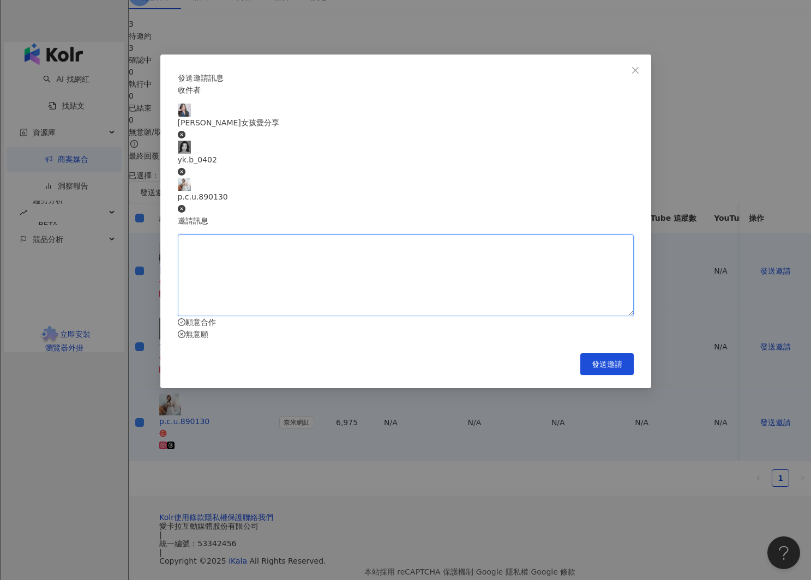
click at [315, 235] on textarea at bounding box center [406, 276] width 456 height 82
type textarea "*"
click at [211, 235] on textarea "**********" at bounding box center [399, 275] width 443 height 81
paste textarea "**********"
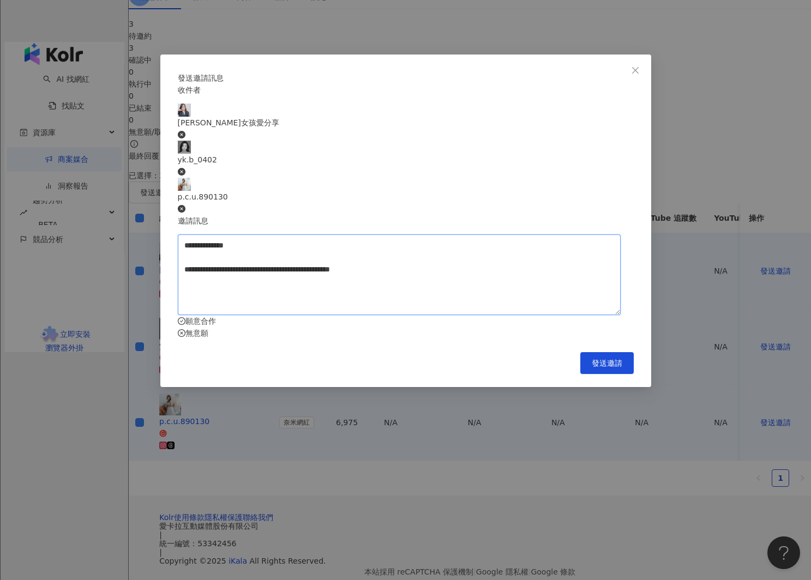
click at [194, 235] on textarea "**********" at bounding box center [399, 275] width 443 height 81
click at [192, 235] on textarea "**********" at bounding box center [399, 275] width 443 height 81
click at [596, 235] on textarea "**********" at bounding box center [399, 275] width 443 height 81
paste textarea "**********"
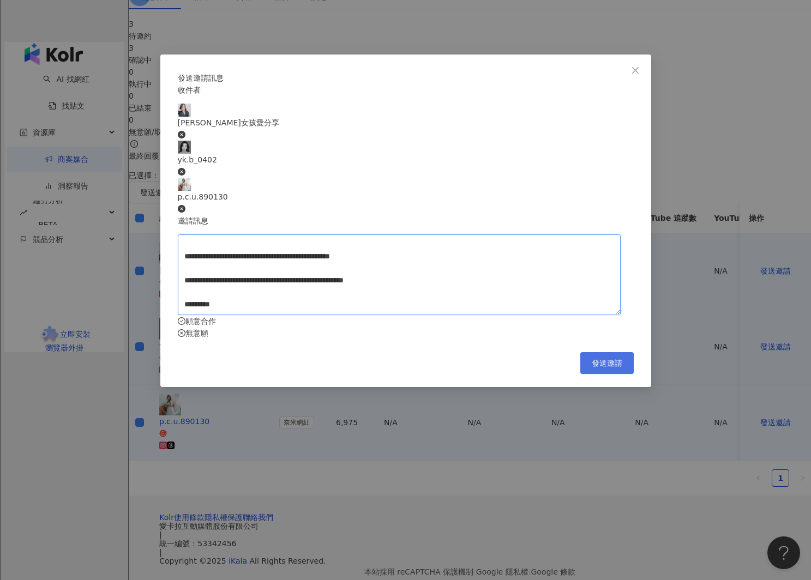
type textarea "**********"
click at [622, 352] on button "發送邀請" at bounding box center [606, 363] width 53 height 22
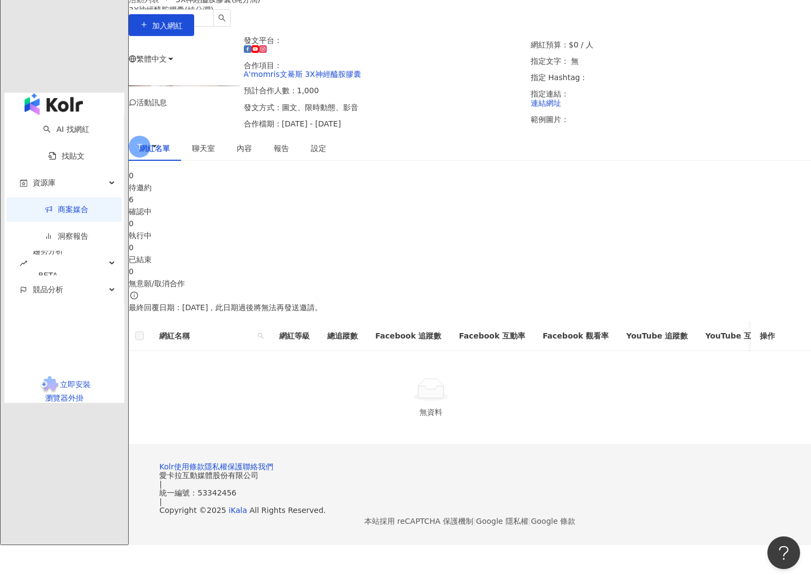
scroll to position [0, 0]
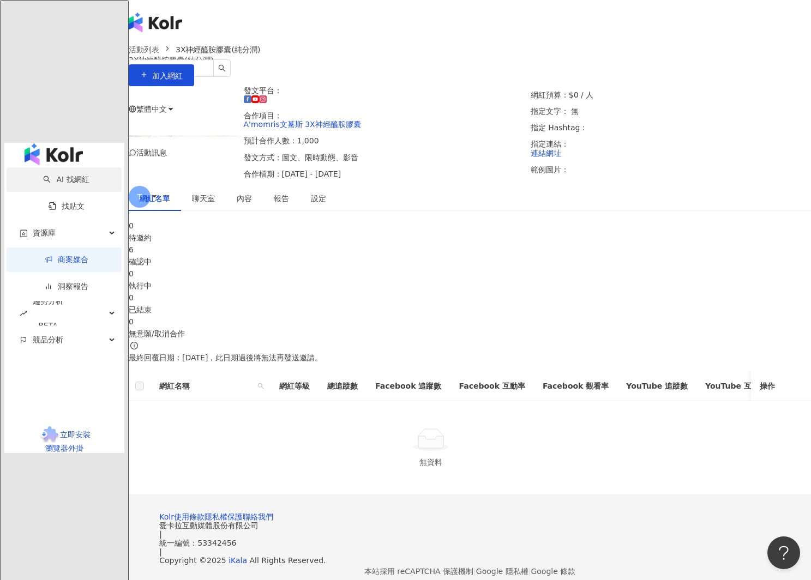
click at [56, 175] on link "AI 找網紅" at bounding box center [66, 179] width 46 height 9
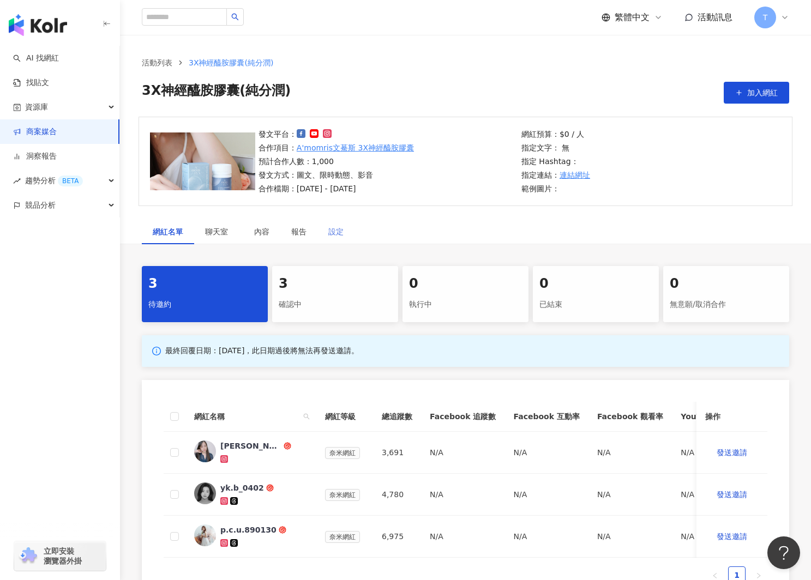
click at [344, 230] on div "設定" at bounding box center [335, 231] width 37 height 25
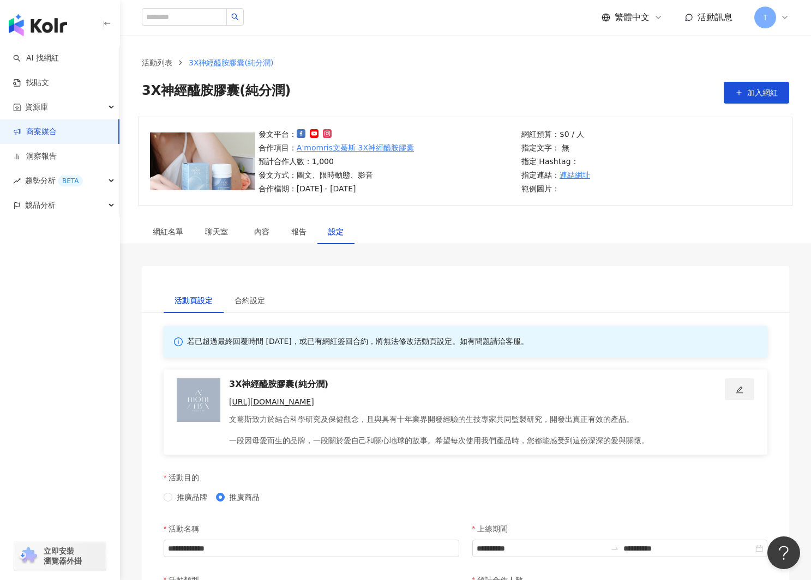
click at [741, 392] on icon "edit" at bounding box center [740, 390] width 8 height 8
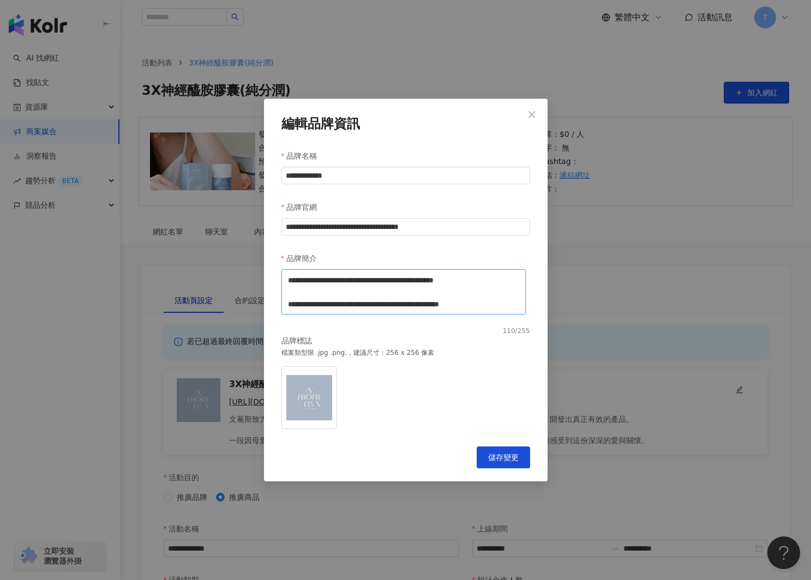
drag, startPoint x: 291, startPoint y: 281, endPoint x: 464, endPoint y: 293, distance: 173.9
click at [464, 293] on textarea "**********" at bounding box center [403, 291] width 244 height 45
click at [371, 291] on textarea "**********" at bounding box center [405, 292] width 249 height 46
drag, startPoint x: 290, startPoint y: 290, endPoint x: 322, endPoint y: 292, distance: 32.8
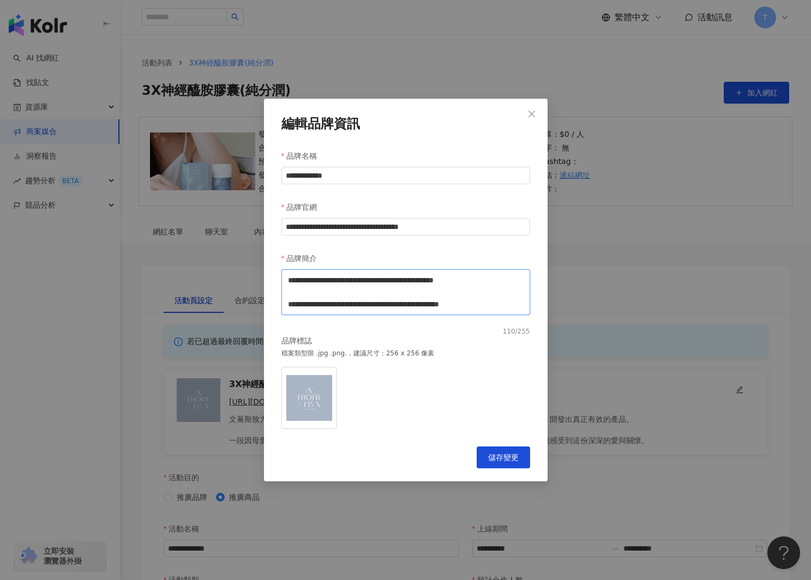
click at [290, 290] on textarea "**********" at bounding box center [405, 292] width 249 height 46
drag, startPoint x: 287, startPoint y: 290, endPoint x: 510, endPoint y: 305, distance: 223.6
click at [510, 305] on textarea "**********" at bounding box center [405, 292] width 249 height 46
type textarea "**********"
drag, startPoint x: 505, startPoint y: 457, endPoint x: 516, endPoint y: 450, distance: 13.2
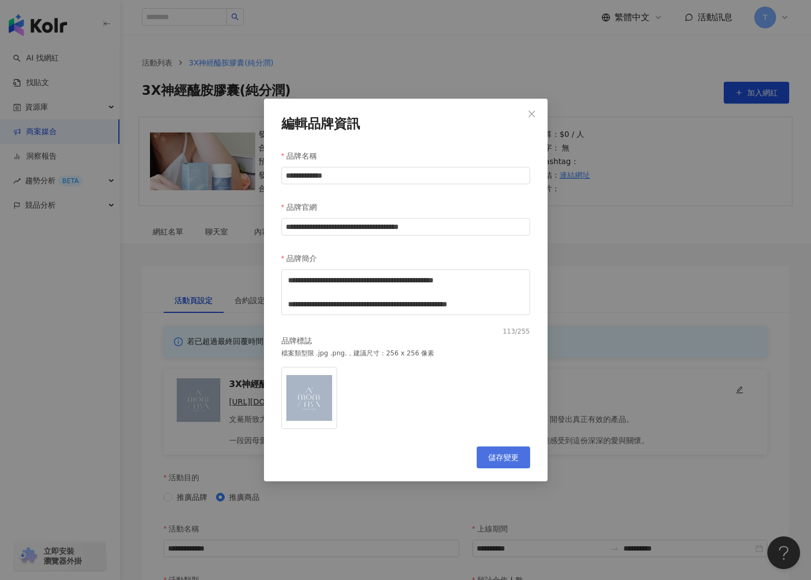
click at [505, 457] on span "儲存變更" at bounding box center [503, 457] width 31 height 9
